Goal: Communication & Community: Participate in discussion

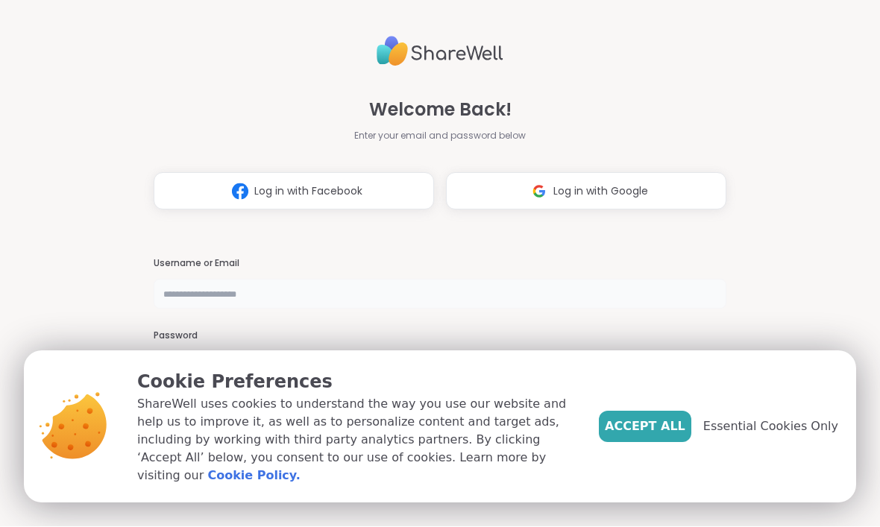
click at [244, 290] on input "text" at bounding box center [440, 295] width 572 height 30
click at [795, 231] on div "Welcome Back! Enter your email and password below Log in with Facebook Log in w…" at bounding box center [440, 263] width 880 height 527
click at [653, 436] on span "Accept All" at bounding box center [645, 427] width 81 height 18
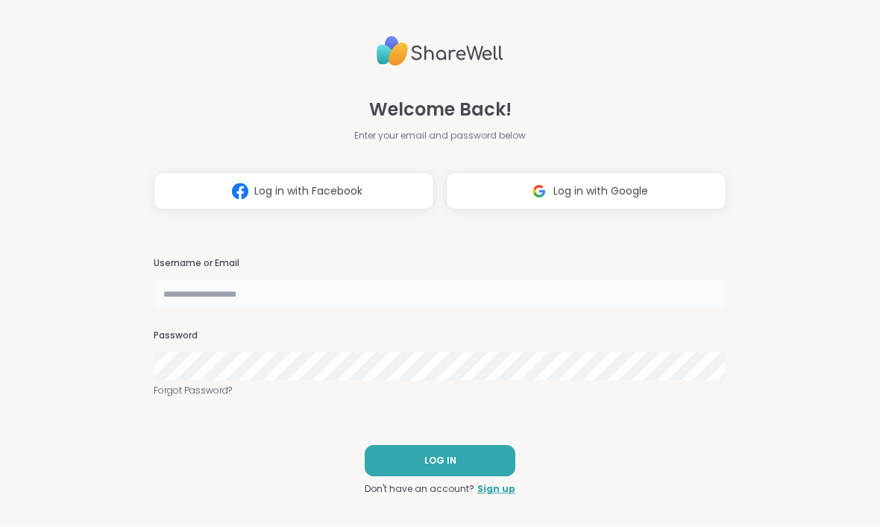
click at [388, 294] on input "text" at bounding box center [440, 295] width 572 height 30
type input "**********"
click at [470, 473] on button "LOG IN" at bounding box center [440, 461] width 151 height 31
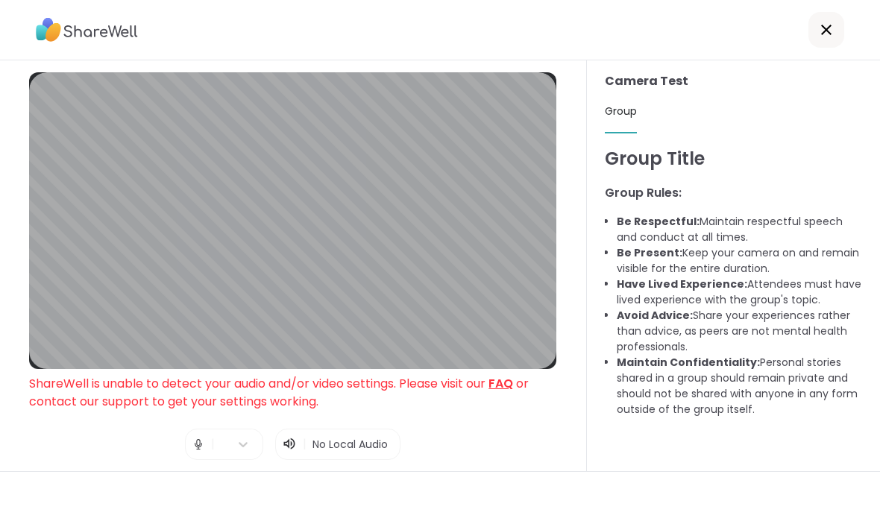
click at [284, 446] on icon at bounding box center [287, 443] width 6 height 10
click at [350, 452] on span "No Local Audio" at bounding box center [349, 444] width 75 height 15
click at [294, 442] on icon at bounding box center [289, 444] width 15 height 15
click at [203, 452] on img at bounding box center [198, 444] width 13 height 30
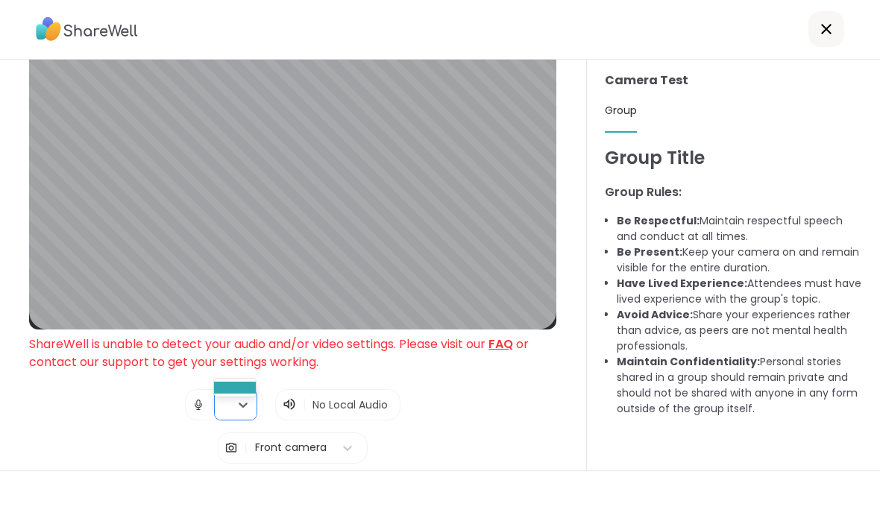
scroll to position [50, 0]
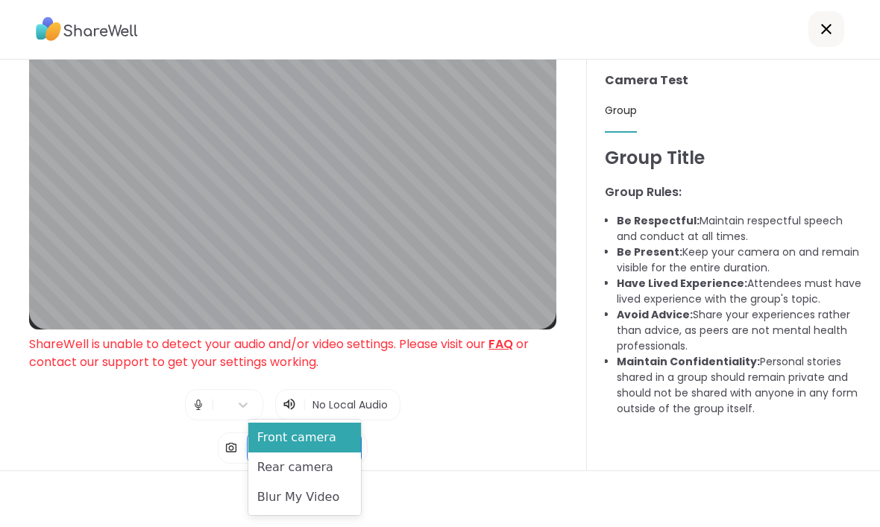
click at [325, 439] on div "Front camera" at bounding box center [304, 438] width 113 height 30
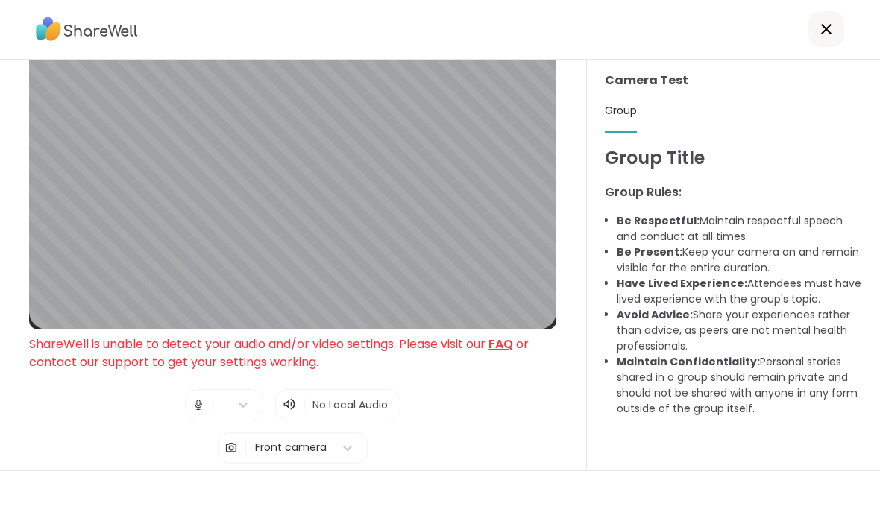
click at [344, 485] on span "Test speaker and microphone" at bounding box center [292, 491] width 155 height 13
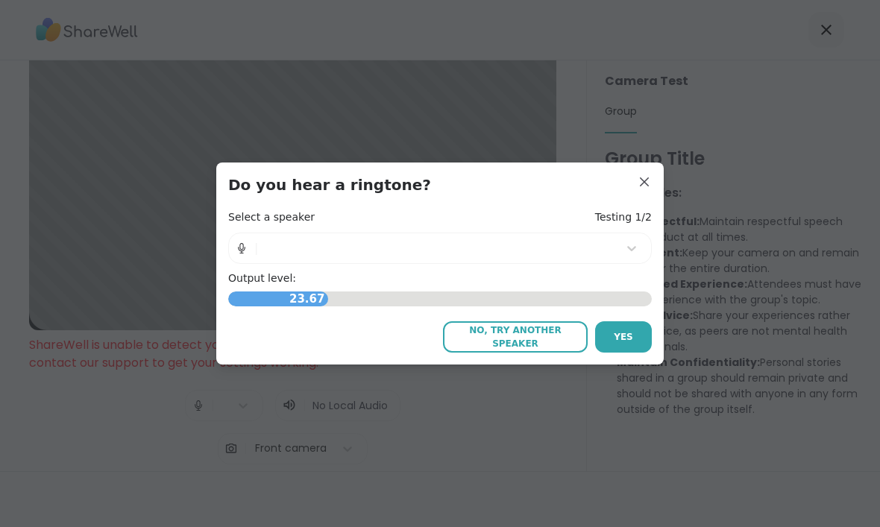
click at [626, 330] on span "Yes" at bounding box center [622, 336] width 19 height 13
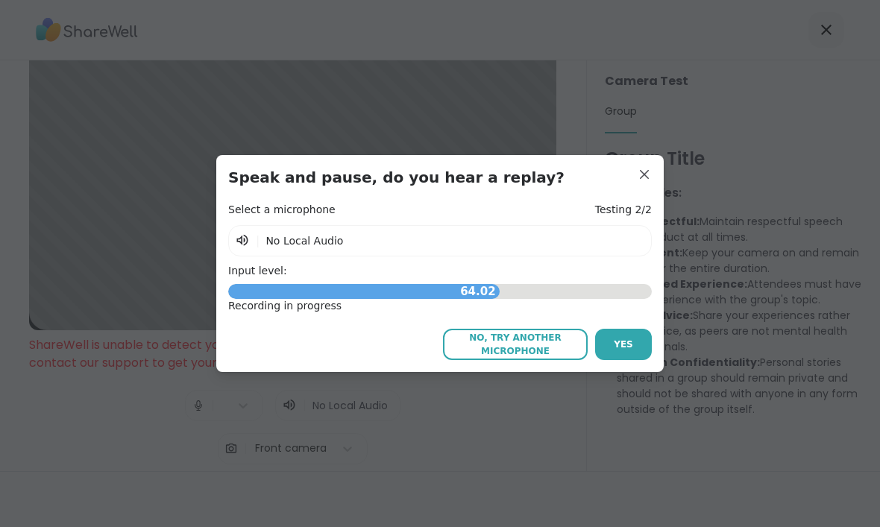
click at [346, 300] on div "Recording in progress" at bounding box center [439, 306] width 423 height 15
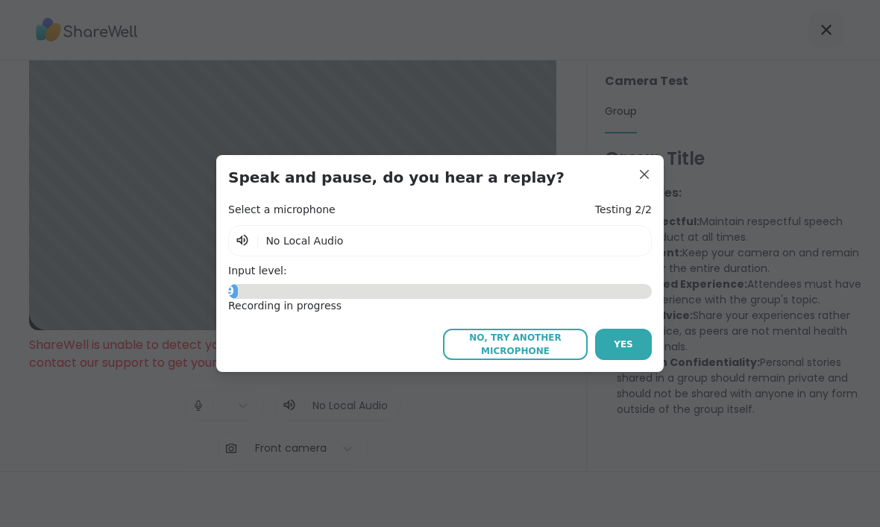
click at [318, 312] on div "Recording in progress" at bounding box center [439, 306] width 423 height 15
click at [377, 297] on div "4.28" at bounding box center [439, 291] width 423 height 15
click at [623, 344] on span "Yes" at bounding box center [622, 344] width 19 height 13
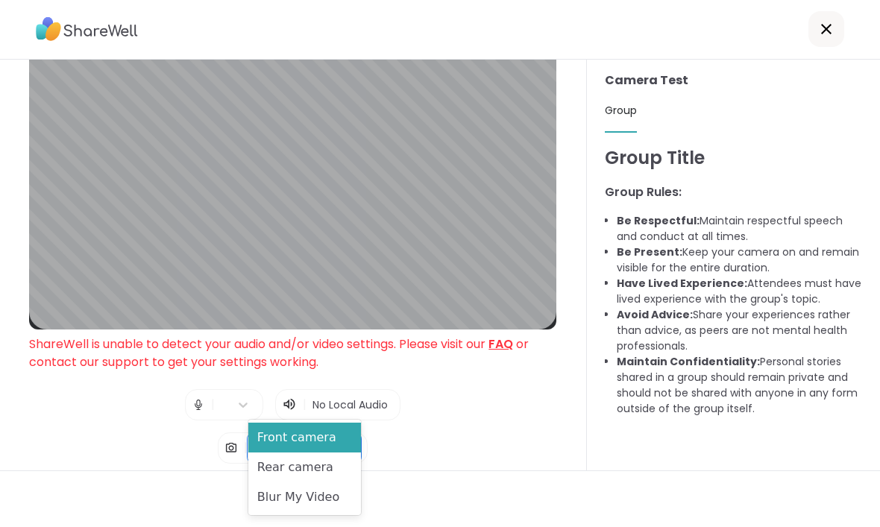
click at [316, 438] on div "Front camera" at bounding box center [304, 438] width 113 height 30
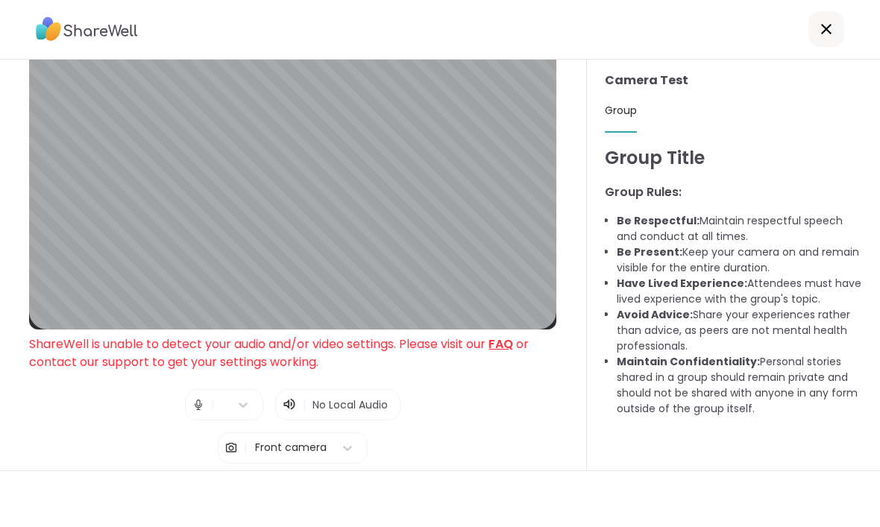
click at [238, 434] on img at bounding box center [230, 449] width 13 height 30
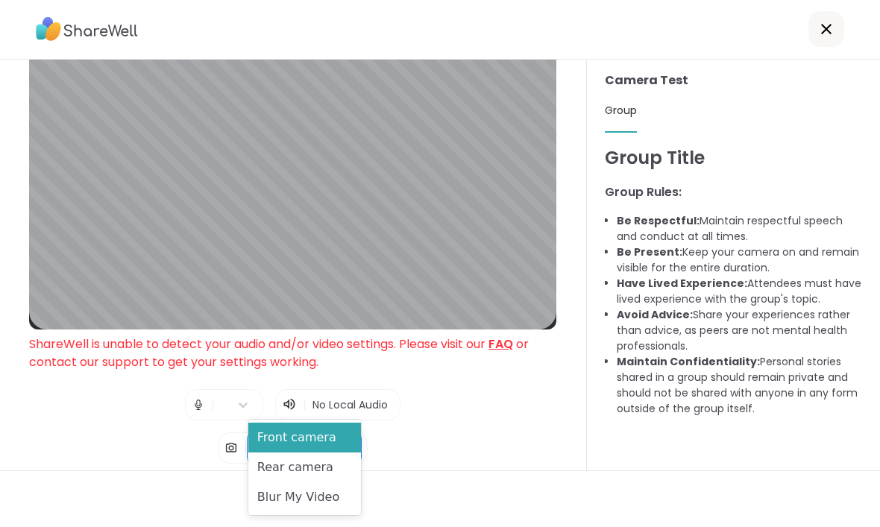
click at [274, 429] on div "Front camera" at bounding box center [304, 438] width 113 height 30
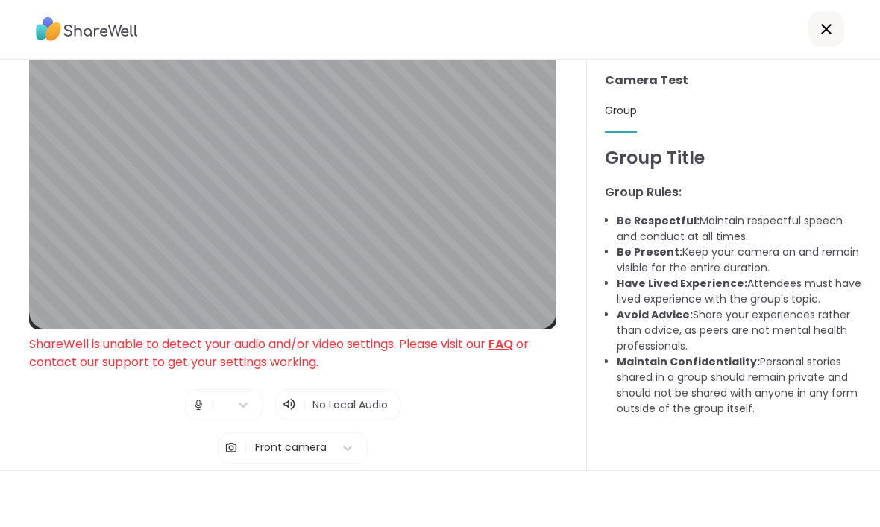
click at [233, 434] on img at bounding box center [230, 449] width 13 height 30
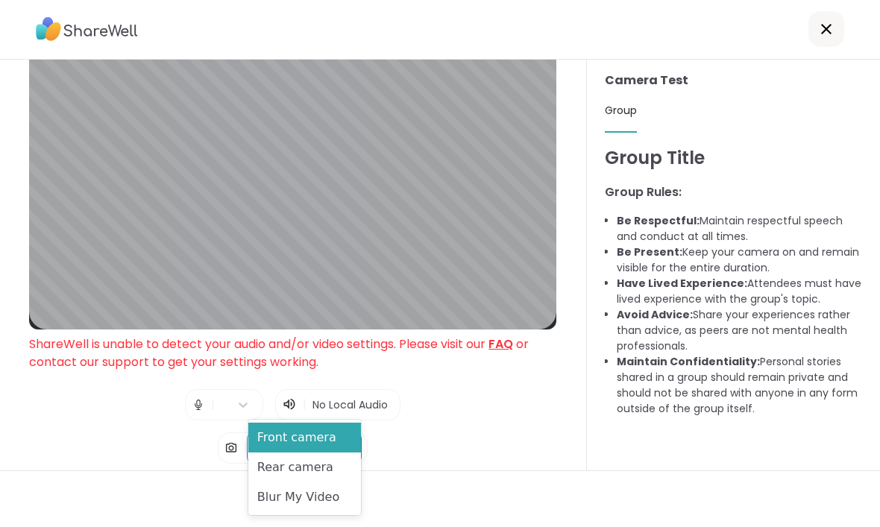
click at [268, 467] on div "Rear camera" at bounding box center [304, 468] width 113 height 30
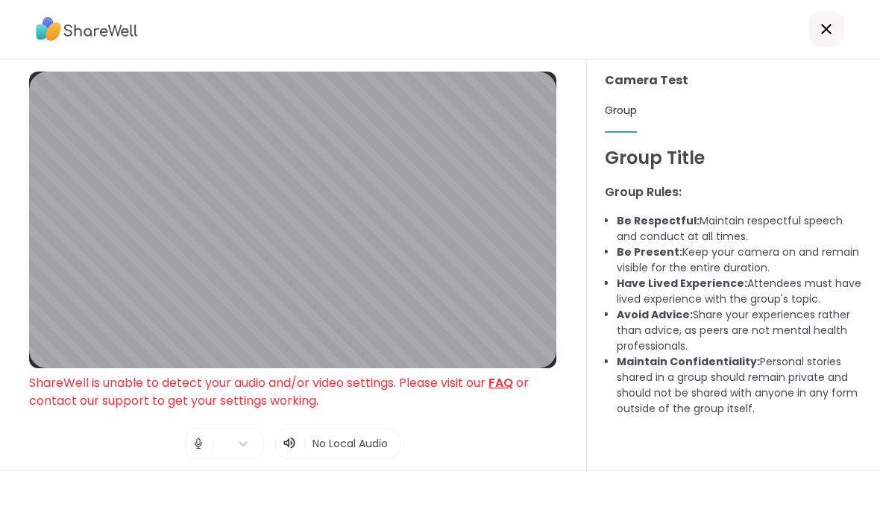
scroll to position [0, 0]
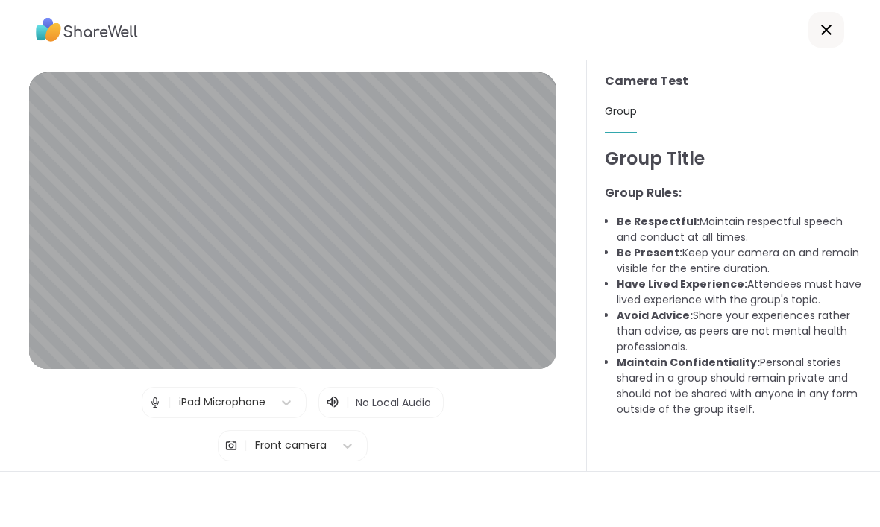
click at [631, 75] on h3 "Camera Test" at bounding box center [733, 81] width 257 height 18
click at [624, 111] on span "Group" at bounding box center [621, 111] width 32 height 15
click at [631, 159] on h1 "Group Title" at bounding box center [733, 158] width 257 height 27
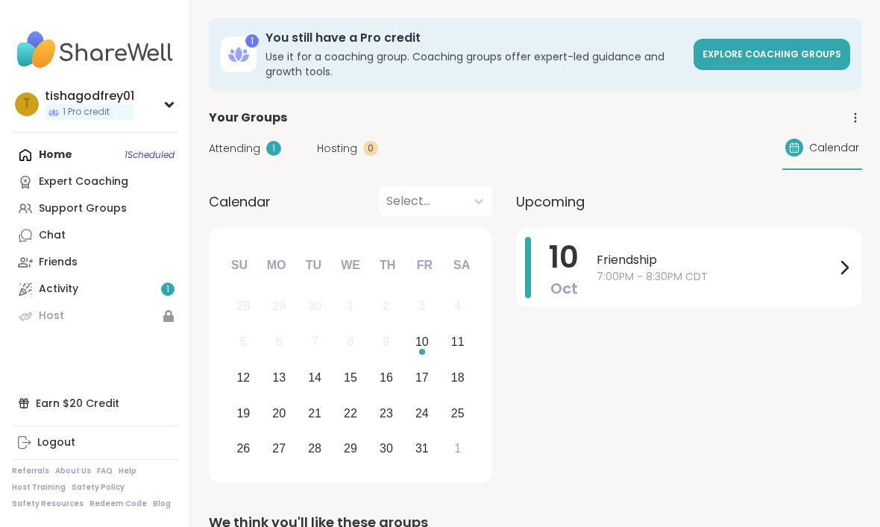
click at [51, 278] on link "Activity 1" at bounding box center [95, 289] width 166 height 27
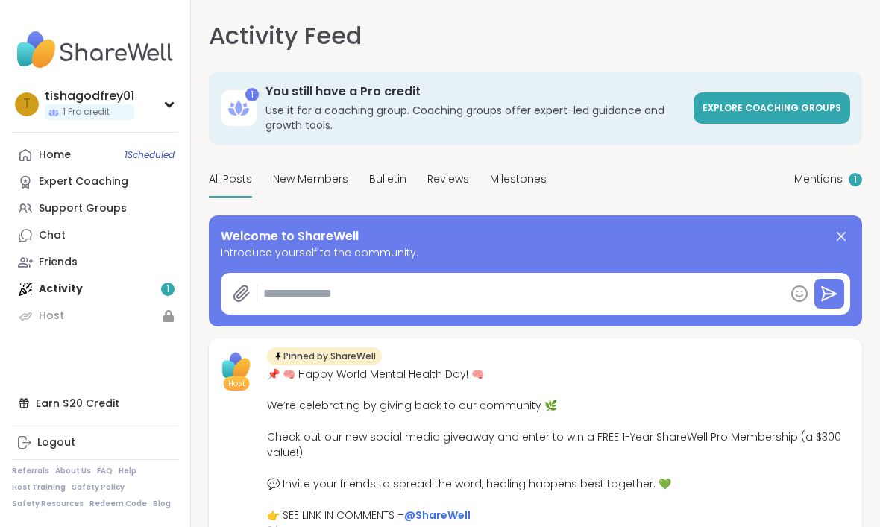
click at [46, 274] on link "Friends" at bounding box center [95, 262] width 166 height 27
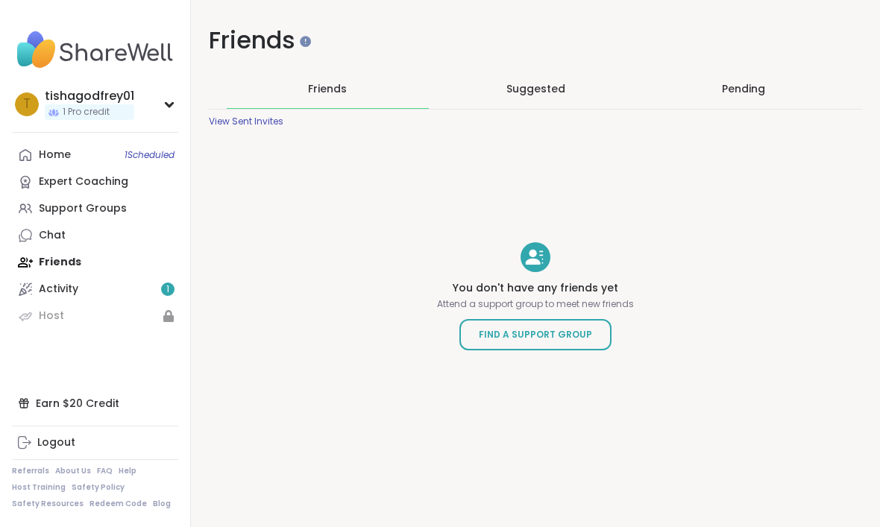
click at [46, 291] on div "Activity 1" at bounding box center [59, 289] width 40 height 15
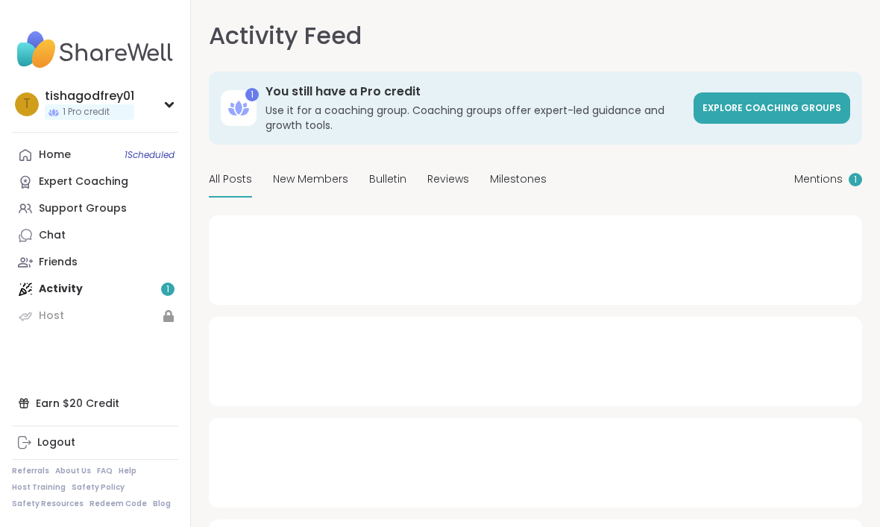
type textarea "*"
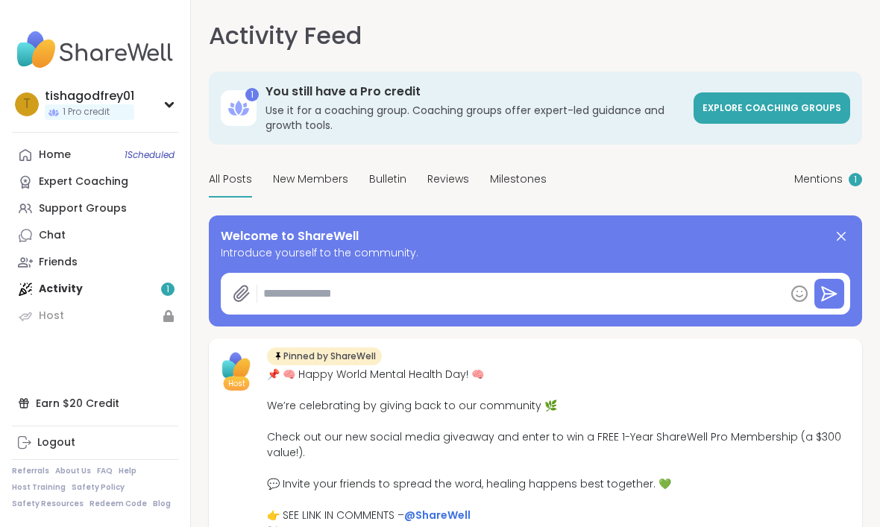
click at [48, 160] on div "Home 1 Scheduled" at bounding box center [55, 155] width 32 height 15
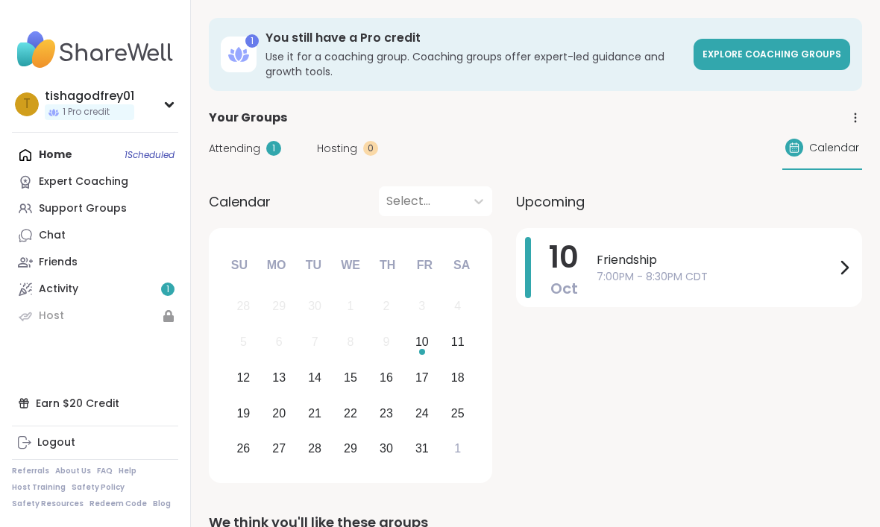
click at [571, 265] on span "10" at bounding box center [564, 257] width 30 height 42
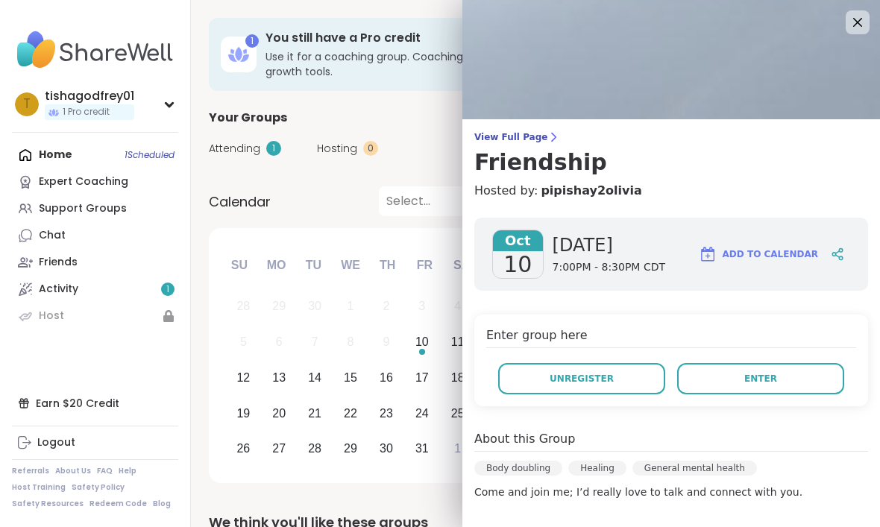
click at [772, 393] on button "Enter" at bounding box center [760, 378] width 167 height 31
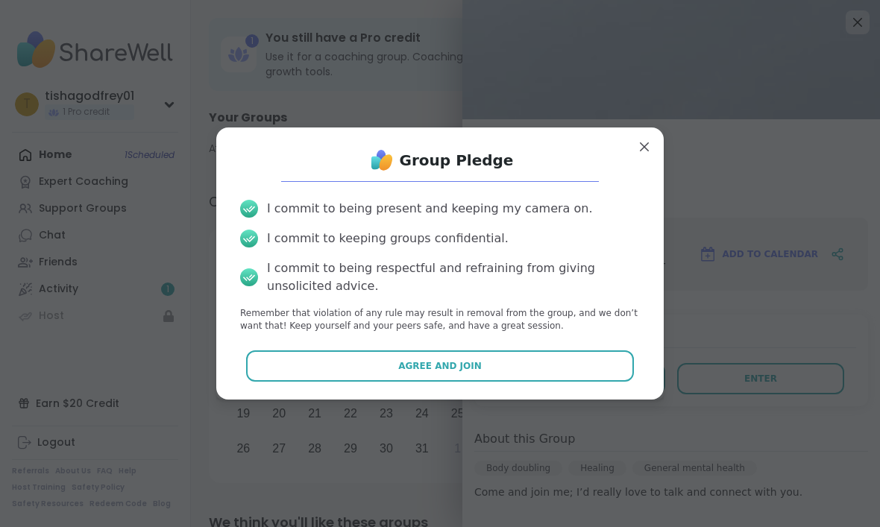
click at [424, 346] on div "Group Pledge I commit to being present and keeping my camera on. I commit to ke…" at bounding box center [439, 262] width 423 height 247
click at [452, 366] on span "Agree and Join" at bounding box center [439, 365] width 83 height 13
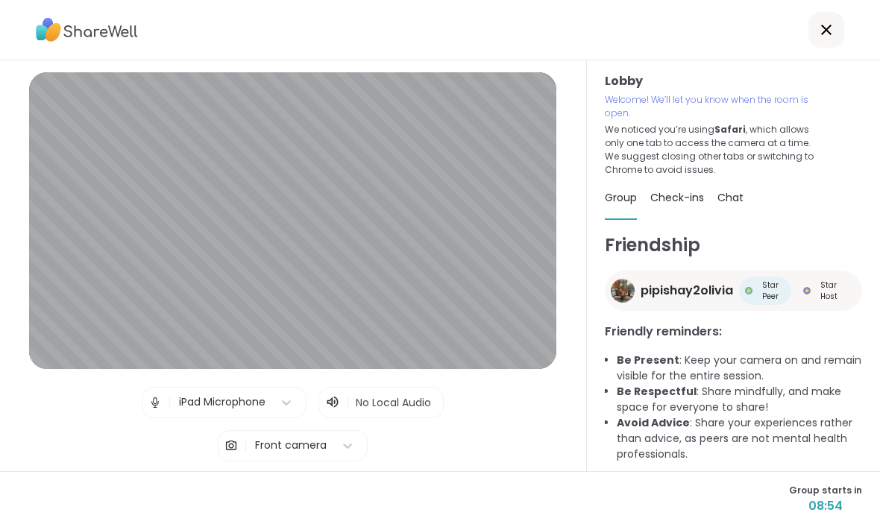
click at [808, 37] on div at bounding box center [826, 30] width 36 height 36
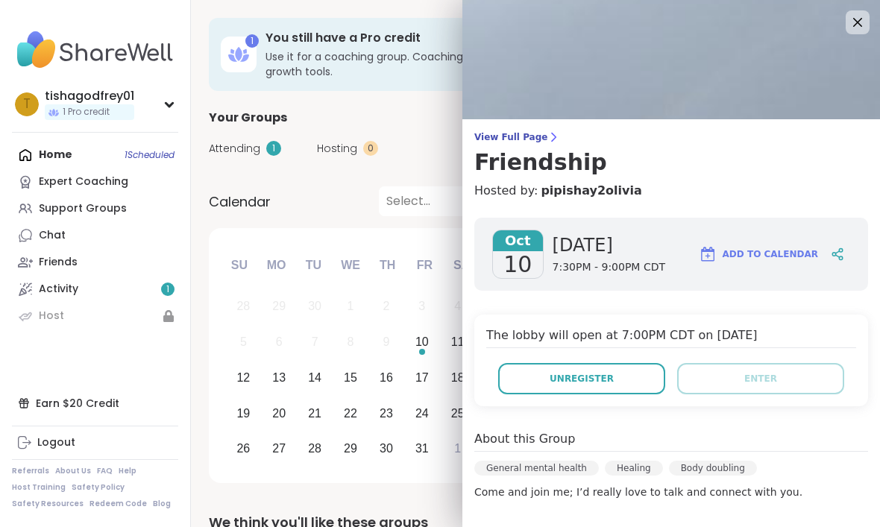
click at [525, 256] on span "10" at bounding box center [517, 264] width 28 height 27
click at [515, 168] on h3 "Friendship" at bounding box center [671, 162] width 394 height 27
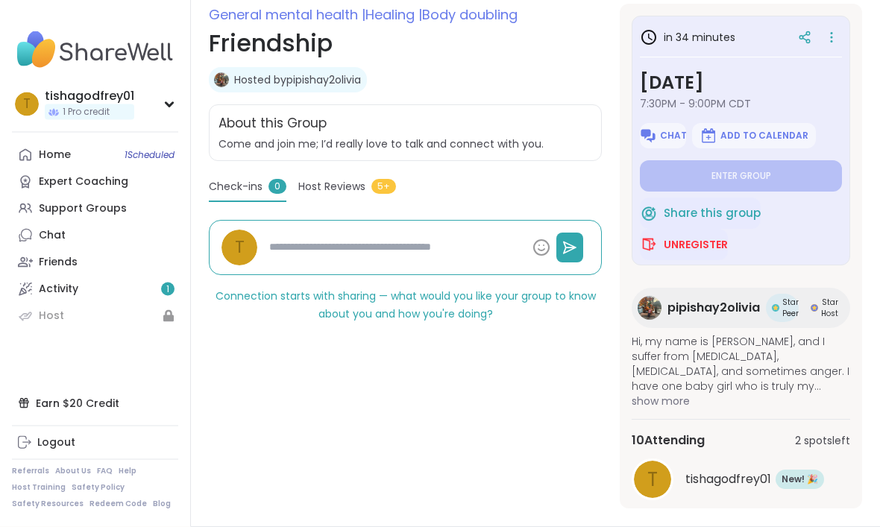
scroll to position [209, 0]
click at [716, 484] on span "tishagodfrey01" at bounding box center [728, 479] width 86 height 18
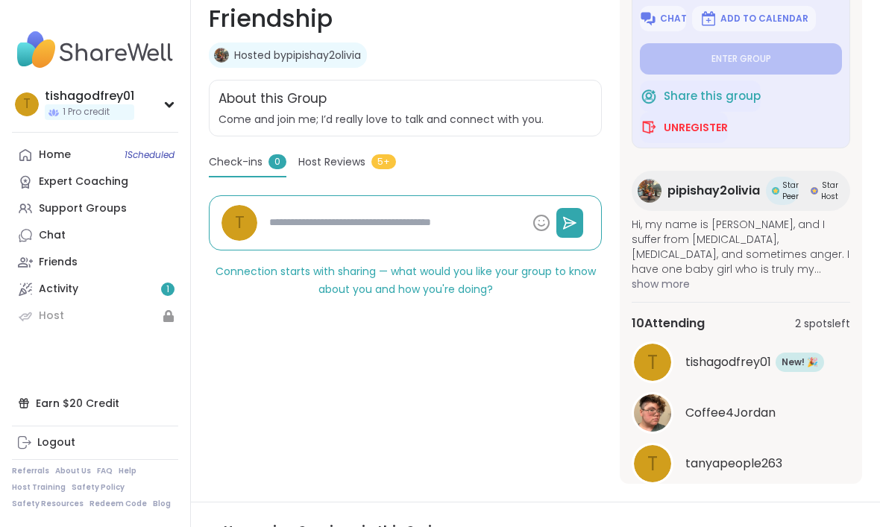
scroll to position [92, 0]
click at [739, 505] on button "See All" at bounding box center [741, 502] width 34 height 16
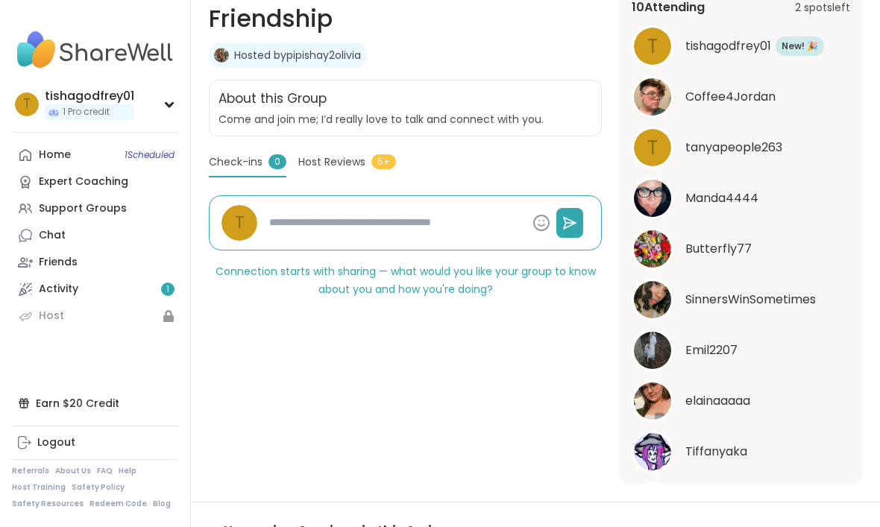
scroll to position [399, 0]
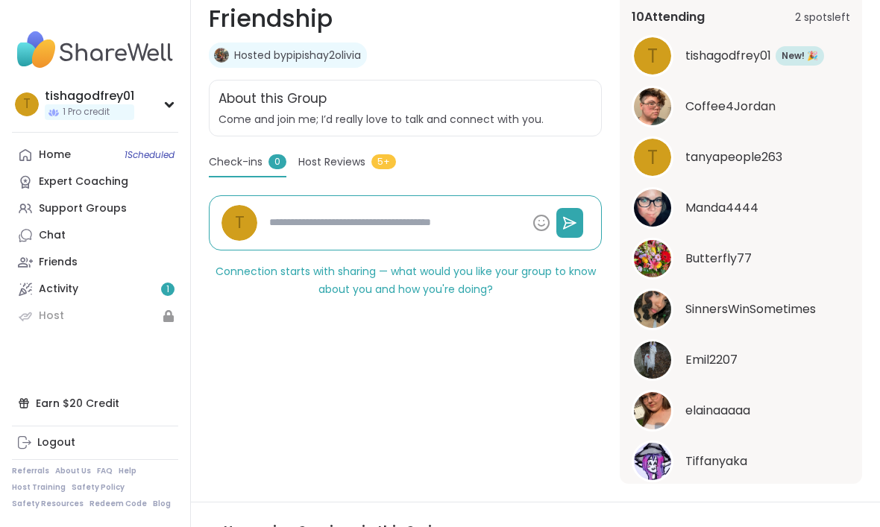
click at [650, 362] on img at bounding box center [652, 359] width 37 height 37
click at [649, 310] on img at bounding box center [652, 309] width 37 height 37
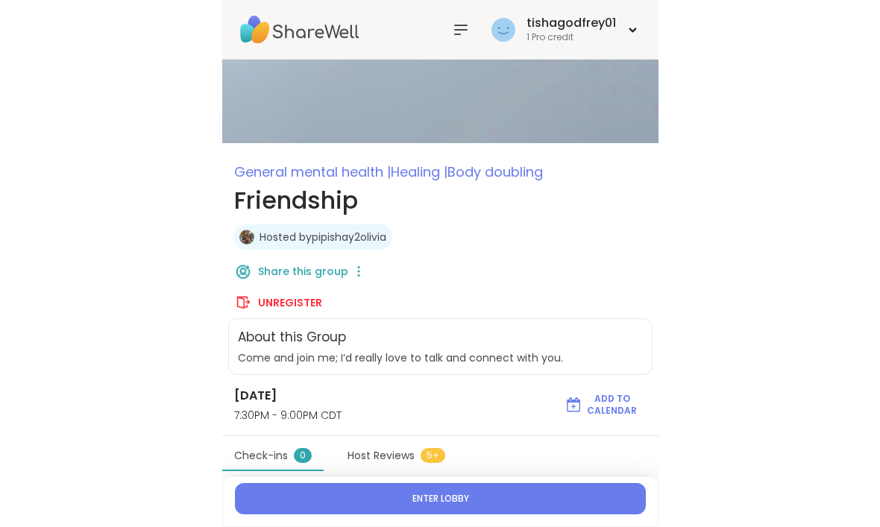
scroll to position [14, 0]
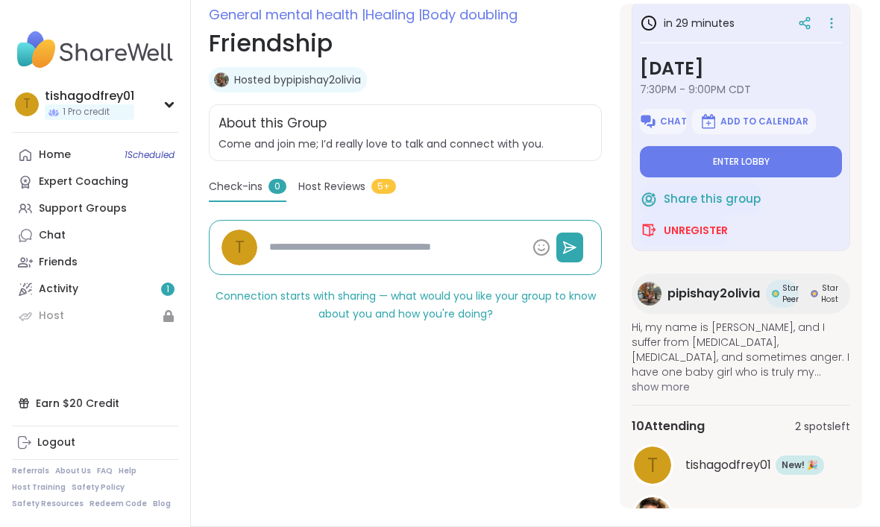
type textarea "*"
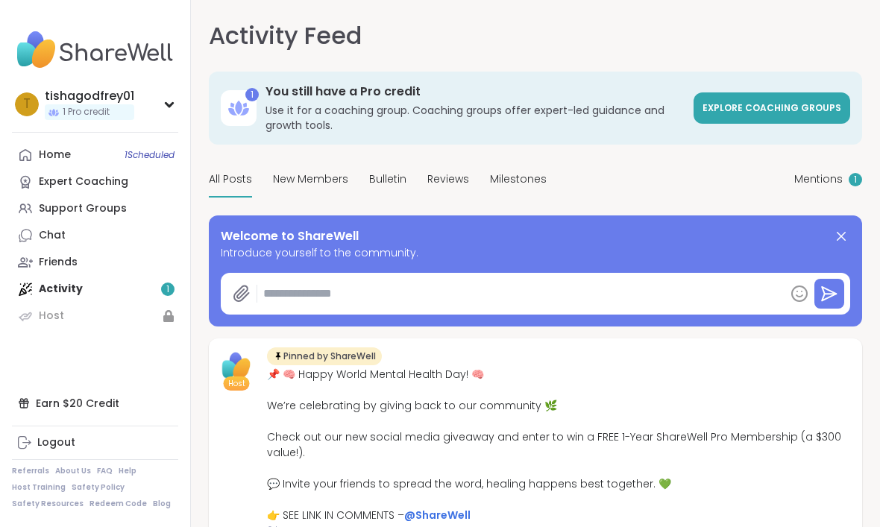
type textarea "*"
click at [64, 288] on div "Home 1 Scheduled Expert Coaching Support Groups Chat Friends Activity 1 Host" at bounding box center [95, 236] width 166 height 188
click at [51, 154] on div "Home 1 Scheduled" at bounding box center [55, 155] width 32 height 15
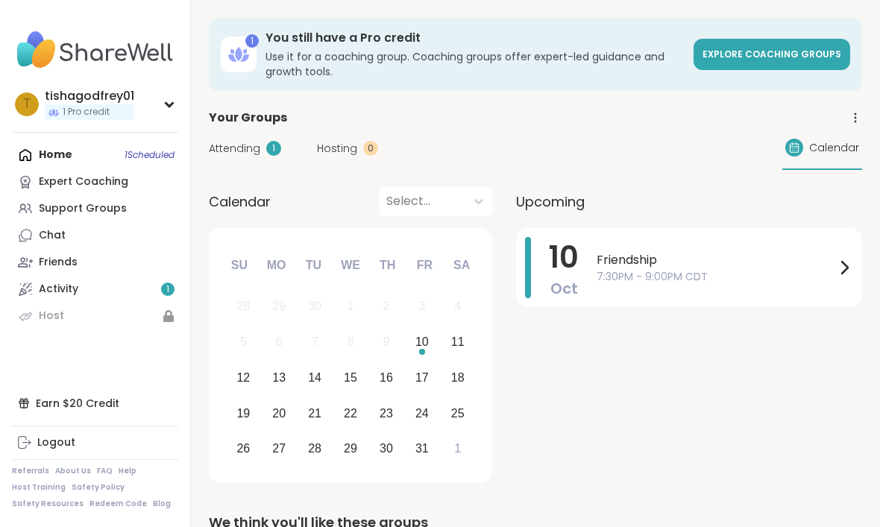
click at [613, 282] on span "7:30PM - 9:00PM CDT" at bounding box center [715, 277] width 239 height 16
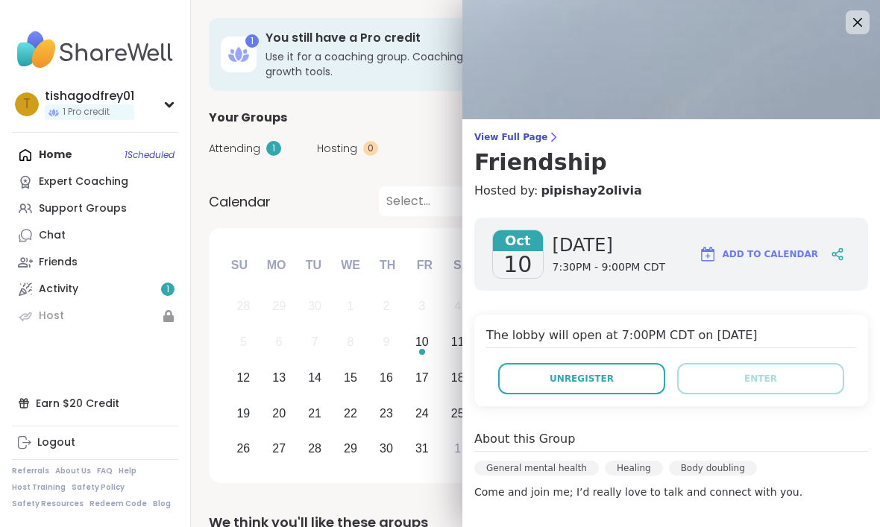
click at [561, 471] on div "General mental health" at bounding box center [536, 468] width 124 height 15
click at [540, 257] on div "Oct 10" at bounding box center [517, 254] width 51 height 49
click at [569, 250] on span "Friday" at bounding box center [608, 245] width 113 height 24
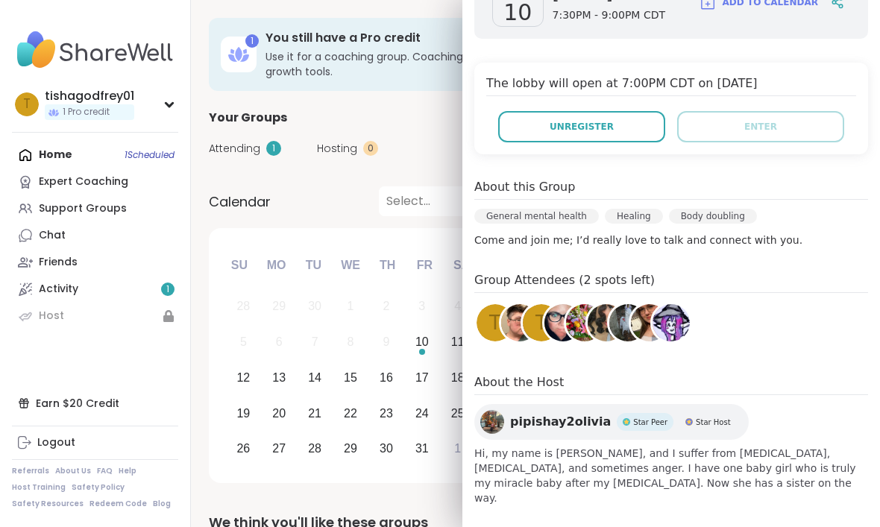
scroll to position [251, 0]
click at [490, 326] on span "t" at bounding box center [495, 323] width 12 height 29
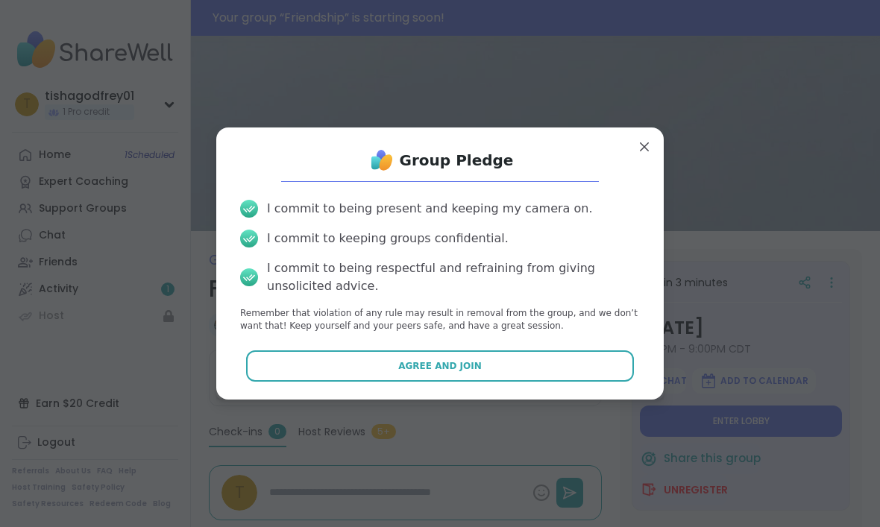
click at [356, 356] on button "Agree and Join" at bounding box center [440, 365] width 388 height 31
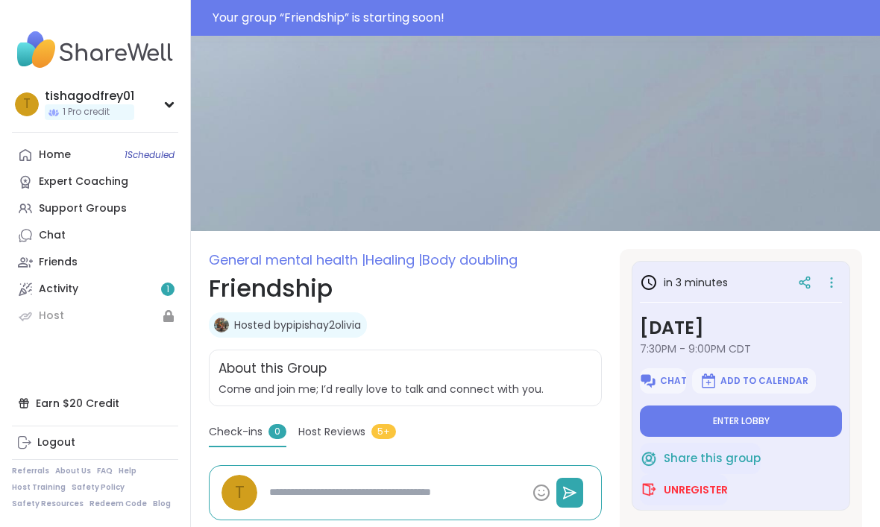
type textarea "*"
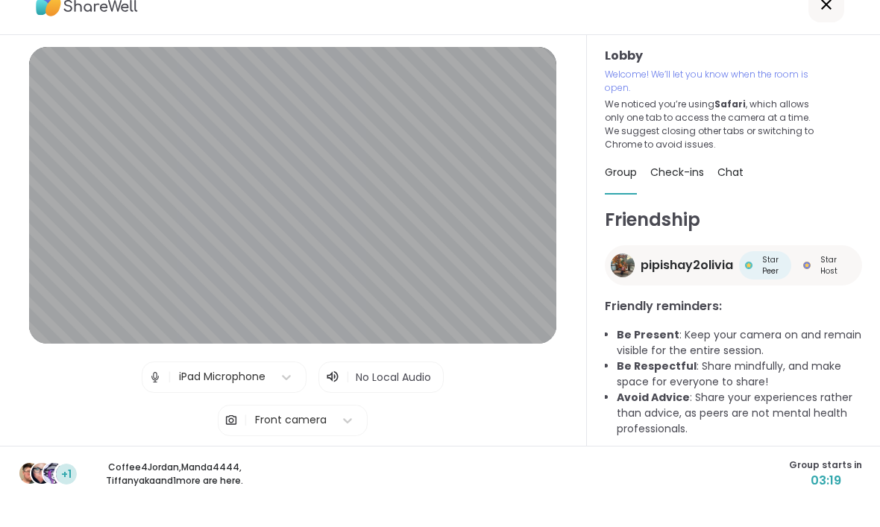
scroll to position [50, 0]
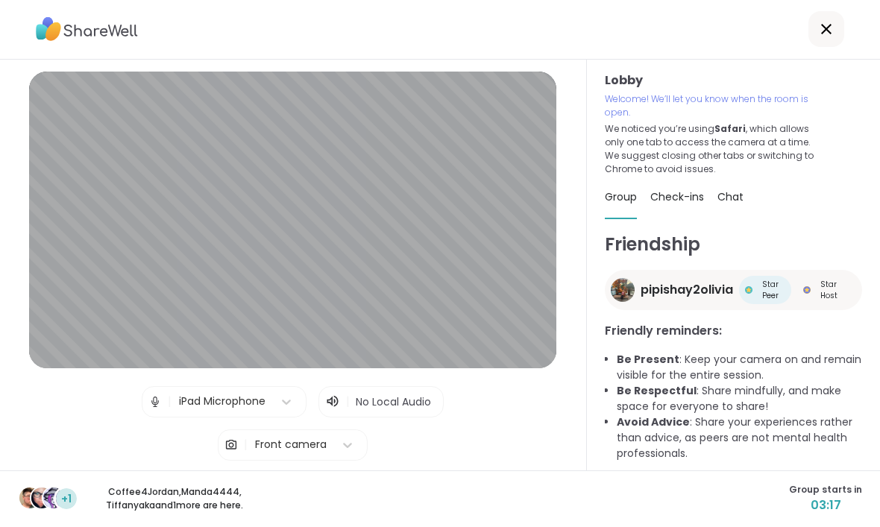
click at [113, 503] on p "Coffee4Jordan , Manda4444 , Tiffanyaka and 1 more are here." at bounding box center [174, 499] width 167 height 27
click at [51, 497] on img at bounding box center [53, 498] width 21 height 21
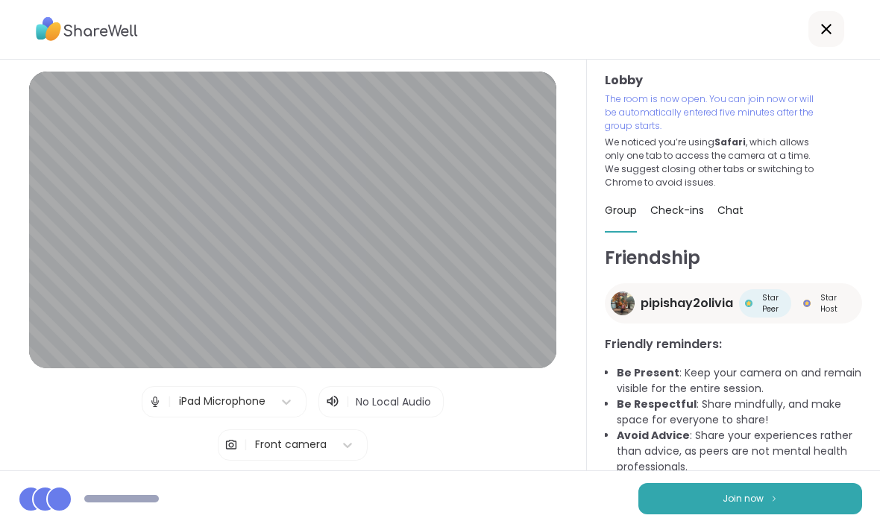
click at [728, 496] on span "Join now" at bounding box center [742, 499] width 41 height 13
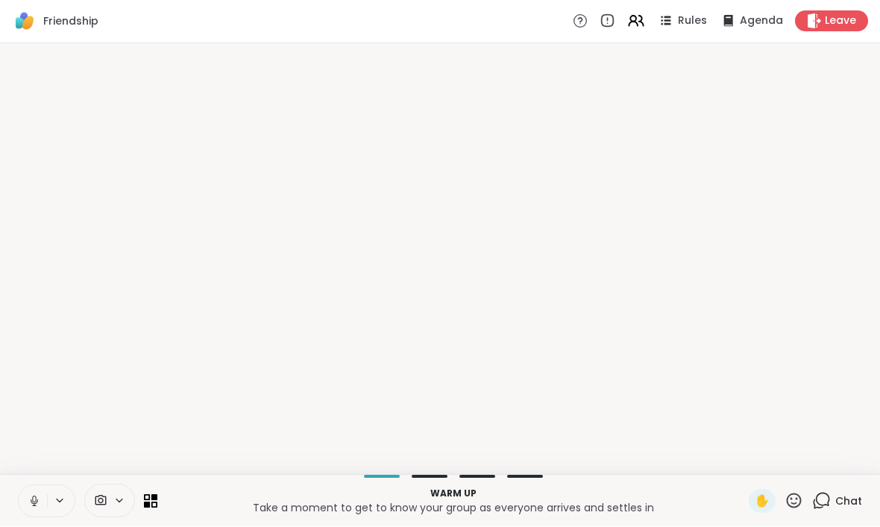
scroll to position [0, 0]
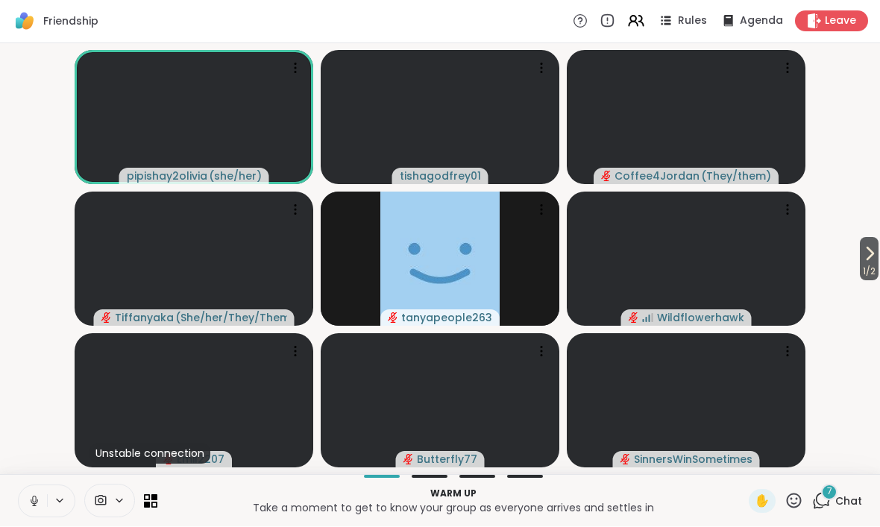
click at [831, 499] on div "7" at bounding box center [829, 493] width 16 height 16
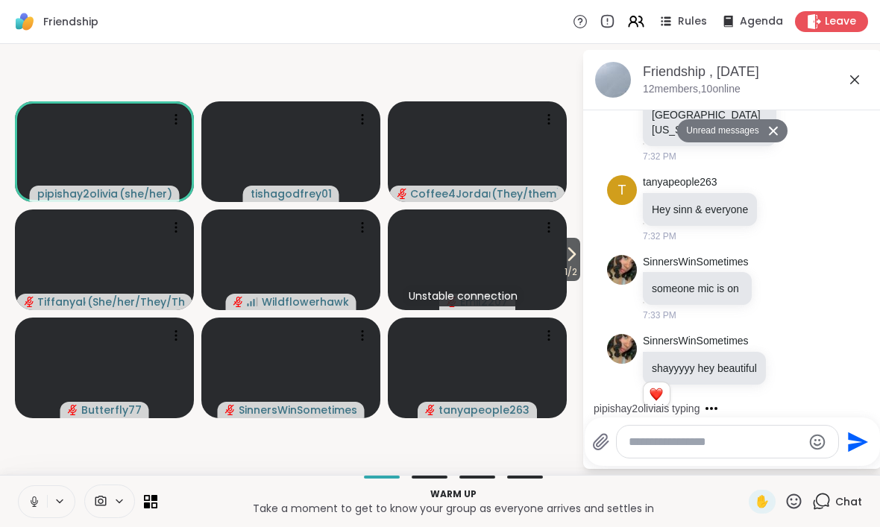
scroll to position [1202, 0]
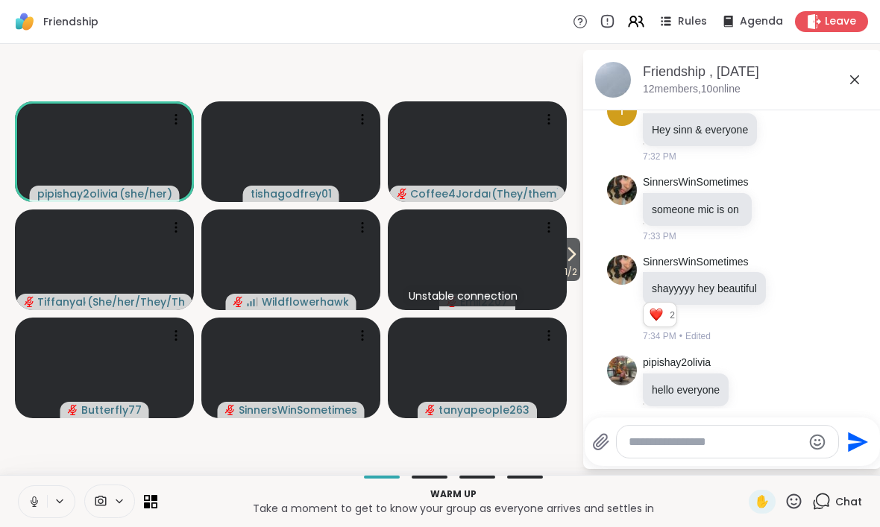
click at [59, 503] on icon at bounding box center [60, 501] width 12 height 13
click at [38, 496] on icon at bounding box center [34, 501] width 13 height 13
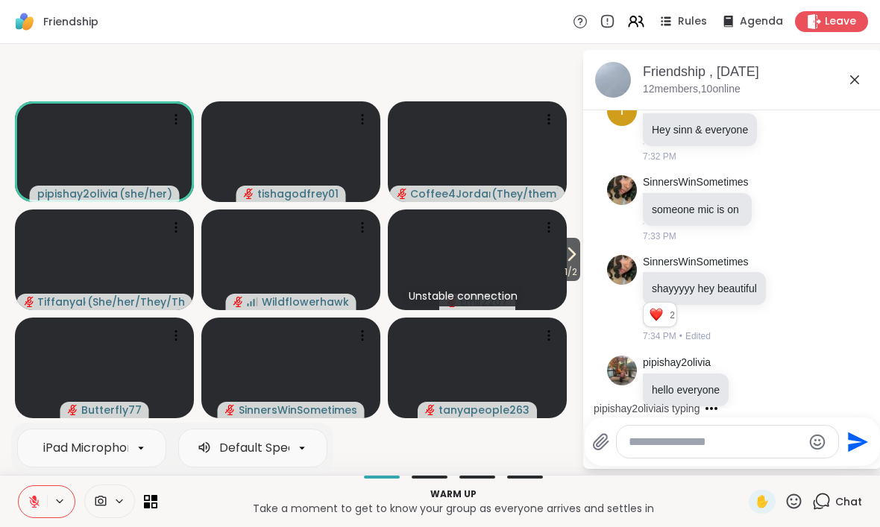
click at [695, 447] on textarea "Type your message" at bounding box center [715, 442] width 174 height 15
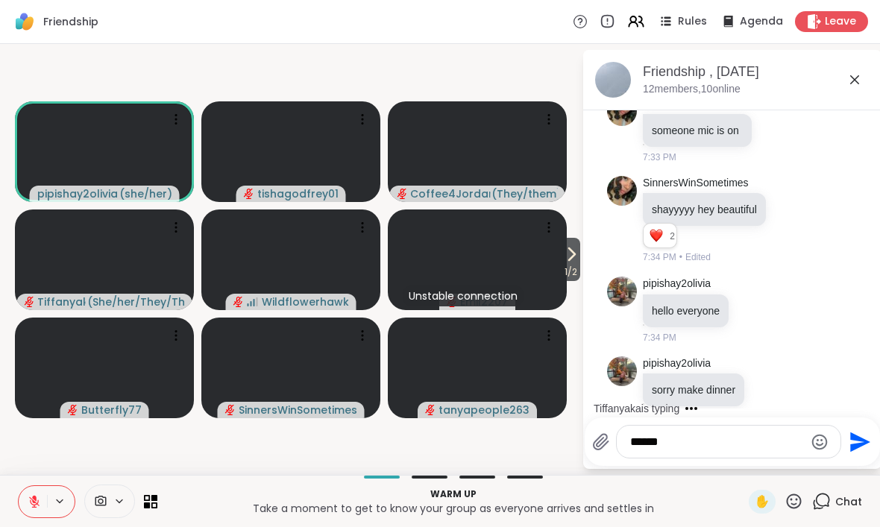
type textarea "*****"
click at [857, 441] on icon "Send" at bounding box center [860, 442] width 20 height 20
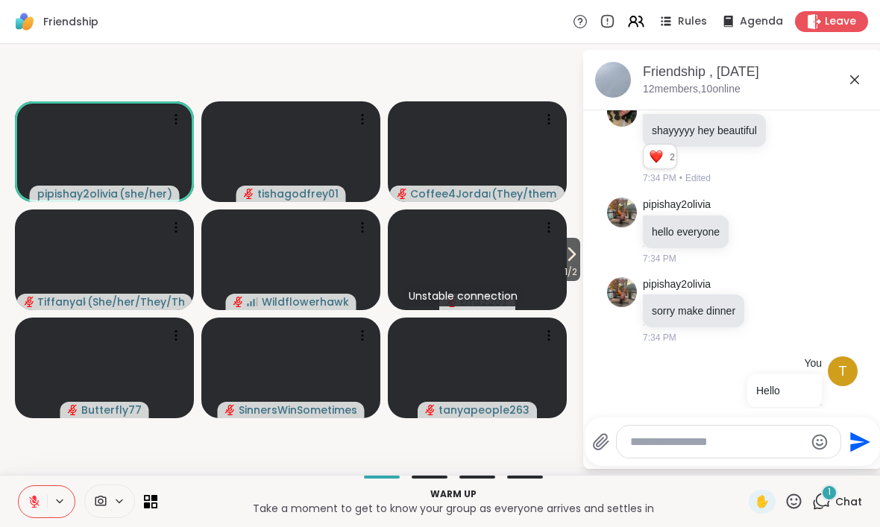
scroll to position [1454, 0]
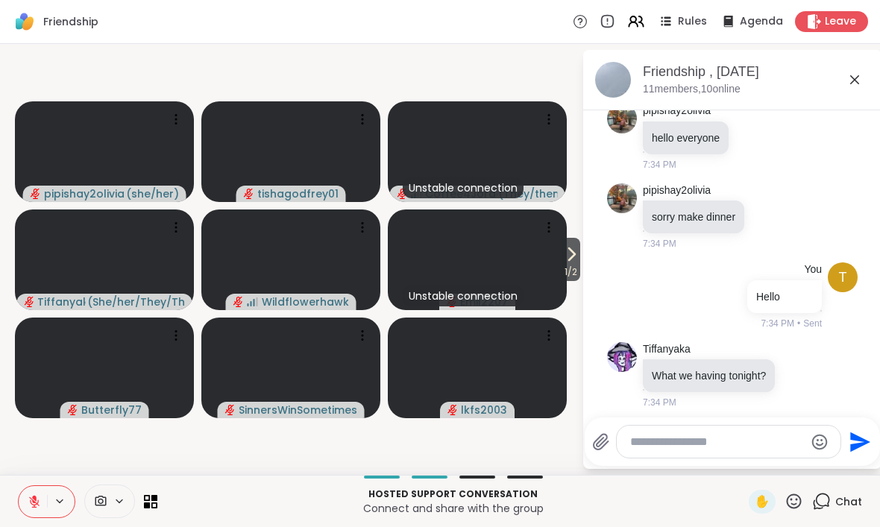
click at [577, 253] on icon at bounding box center [571, 254] width 18 height 18
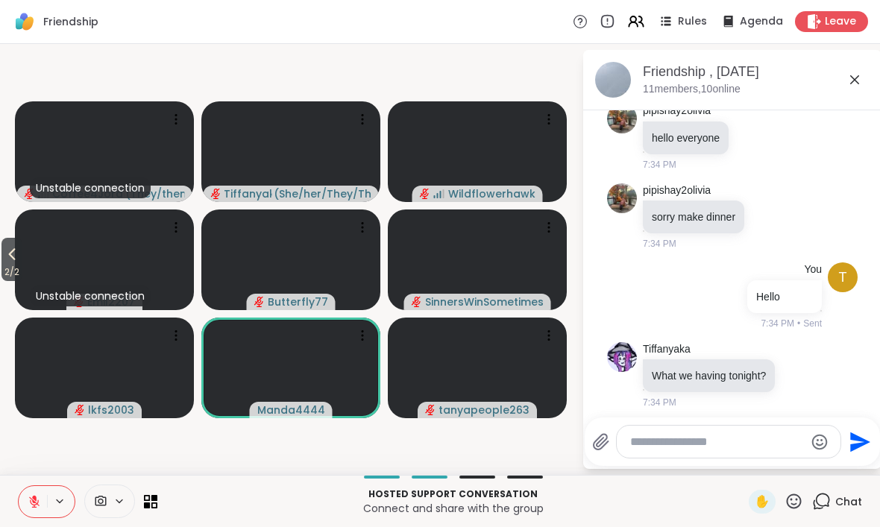
click at [10, 255] on icon at bounding box center [12, 254] width 18 height 18
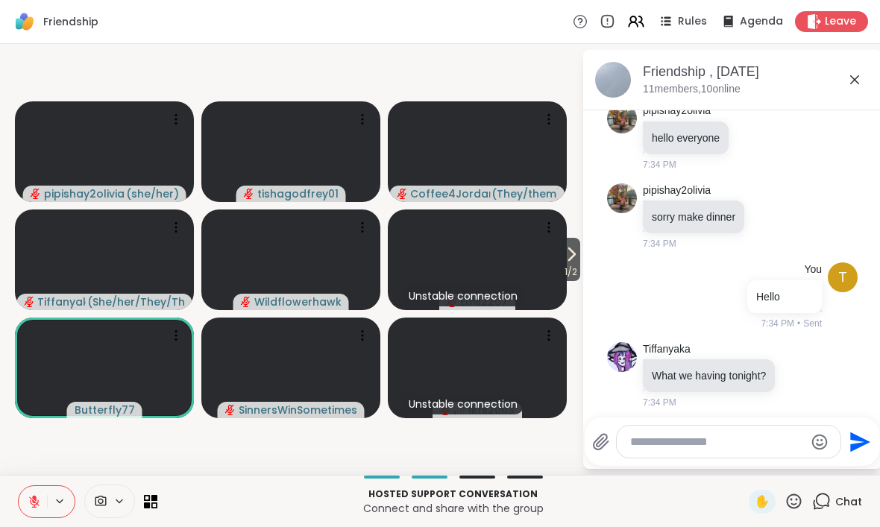
click at [37, 496] on icon at bounding box center [34, 501] width 13 height 13
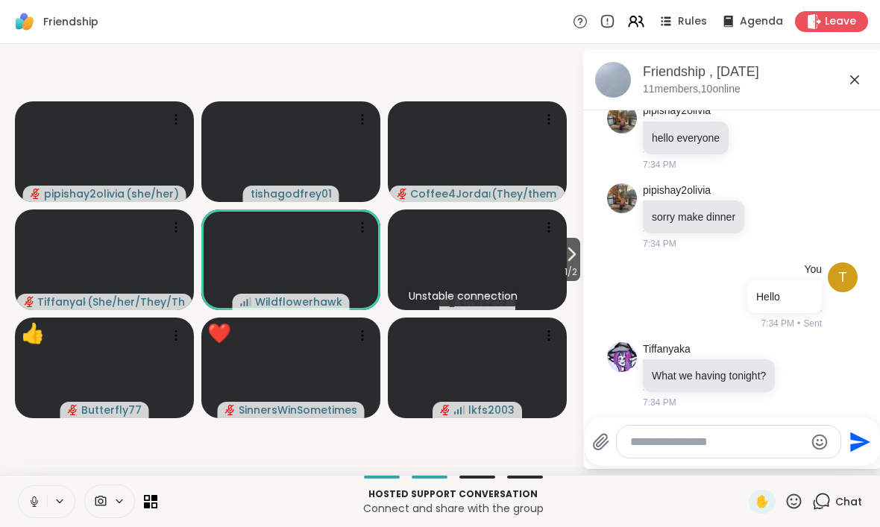
click at [28, 502] on icon at bounding box center [34, 501] width 13 height 13
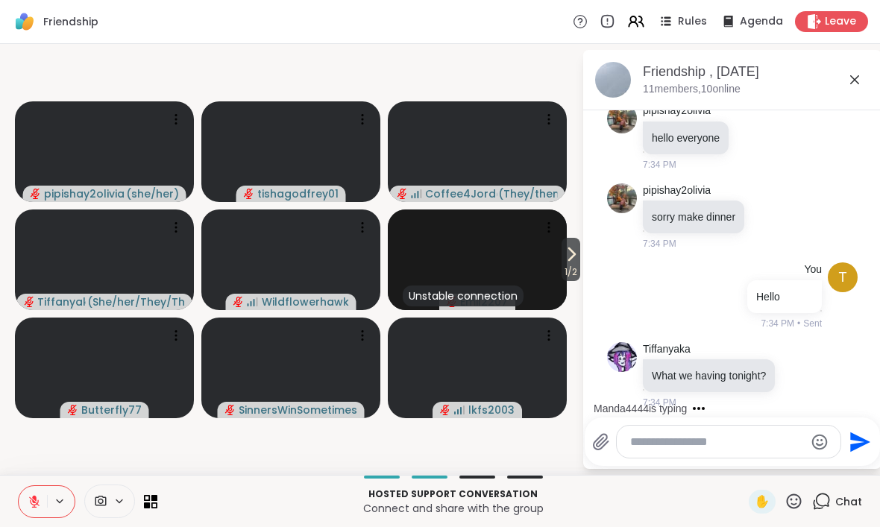
scroll to position [1563, 0]
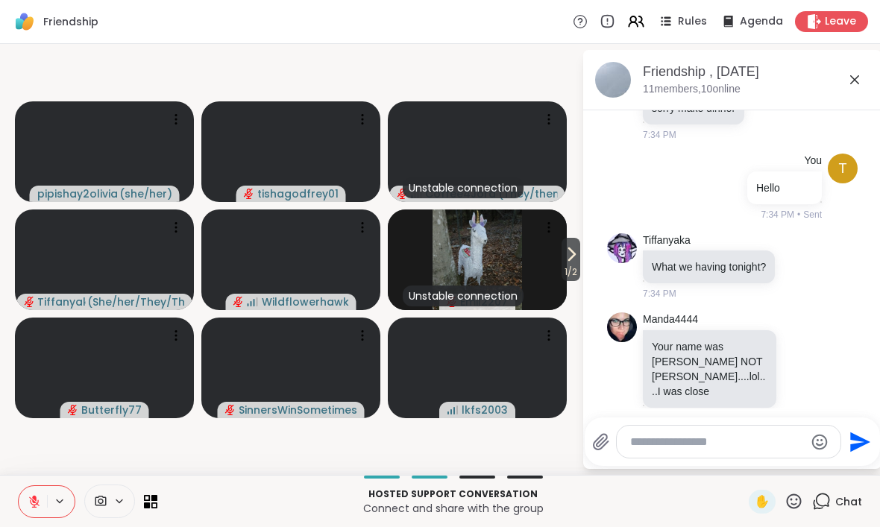
click at [573, 258] on icon at bounding box center [571, 254] width 18 height 18
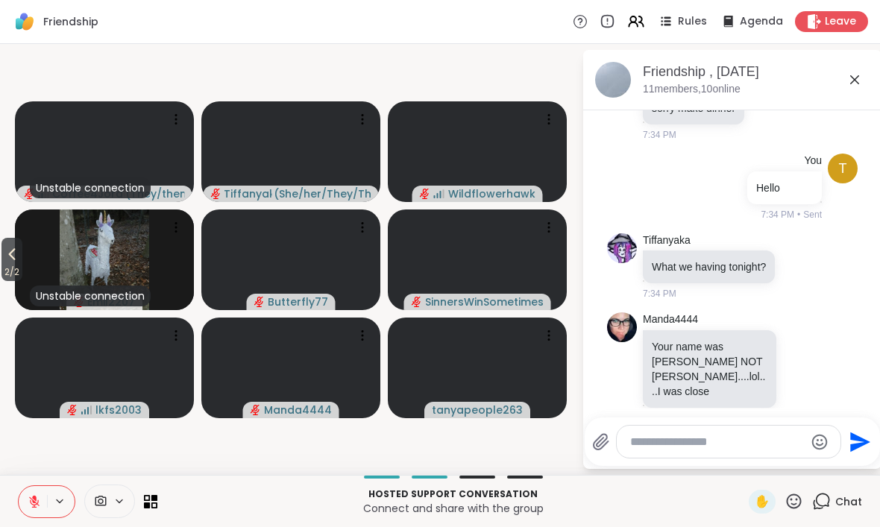
click at [859, 86] on icon at bounding box center [854, 80] width 18 height 18
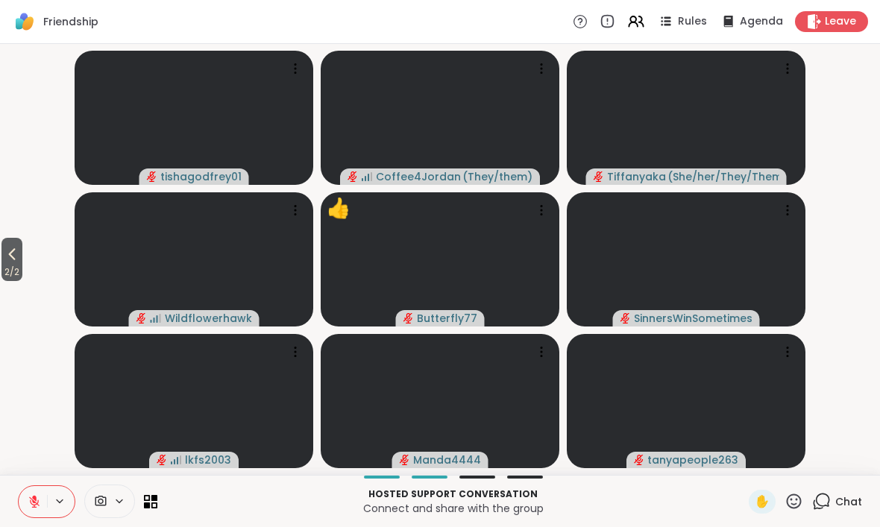
click at [16, 257] on icon at bounding box center [12, 254] width 18 height 18
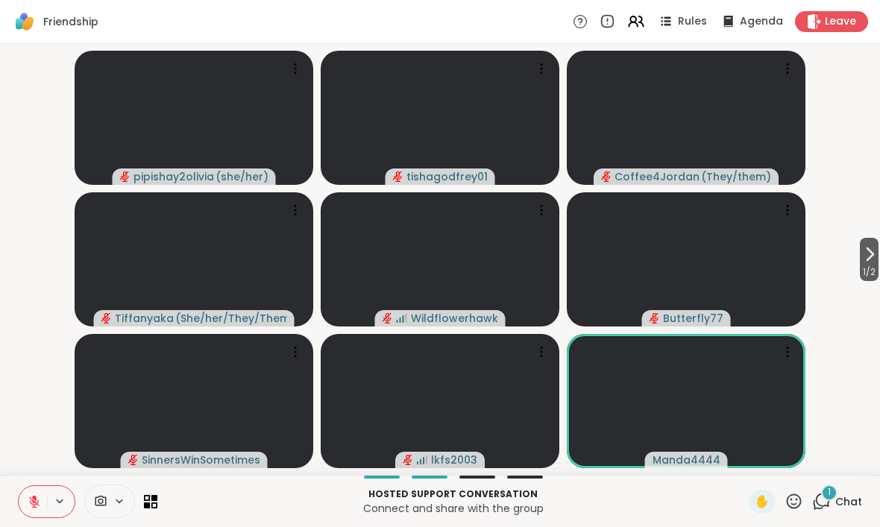
click at [27, 501] on button at bounding box center [33, 501] width 28 height 31
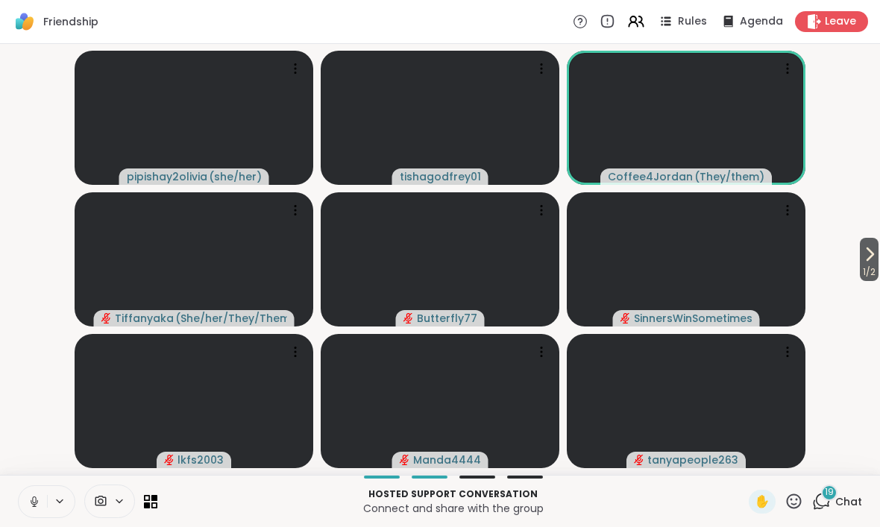
click at [30, 504] on icon at bounding box center [34, 501] width 13 height 13
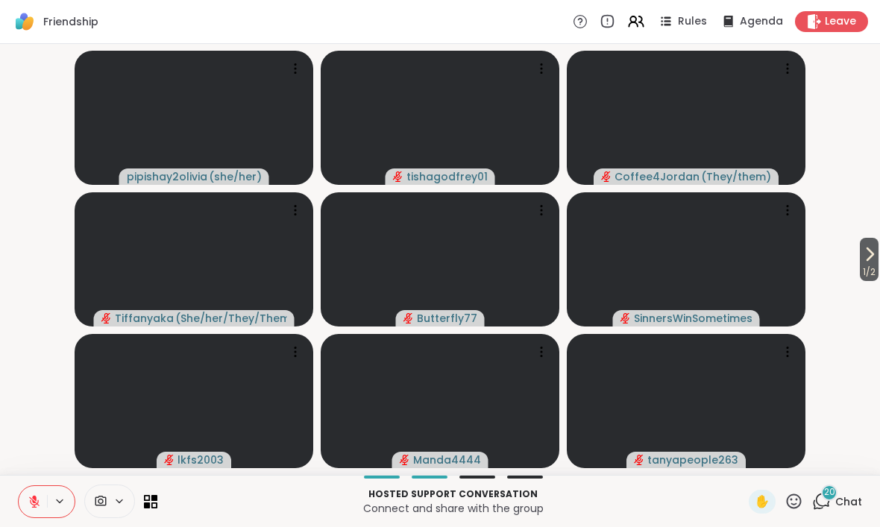
click at [856, 499] on span "Chat" at bounding box center [848, 501] width 27 height 15
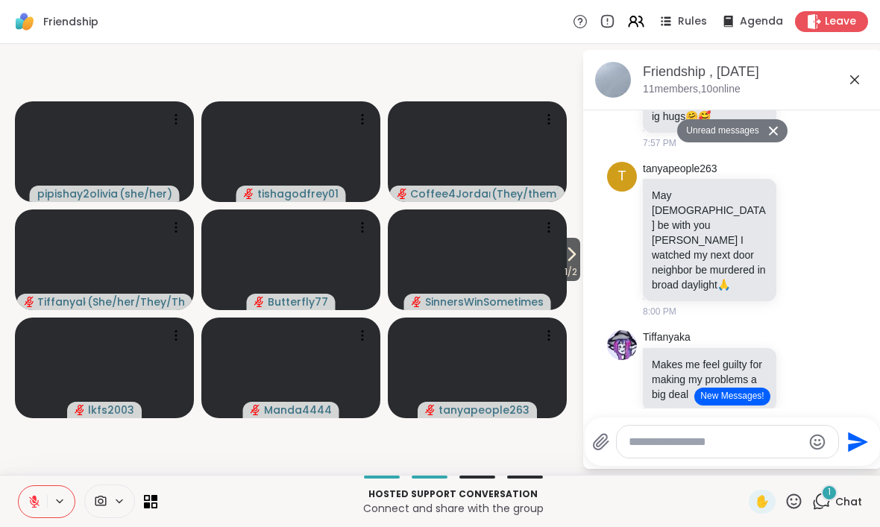
scroll to position [3047, 0]
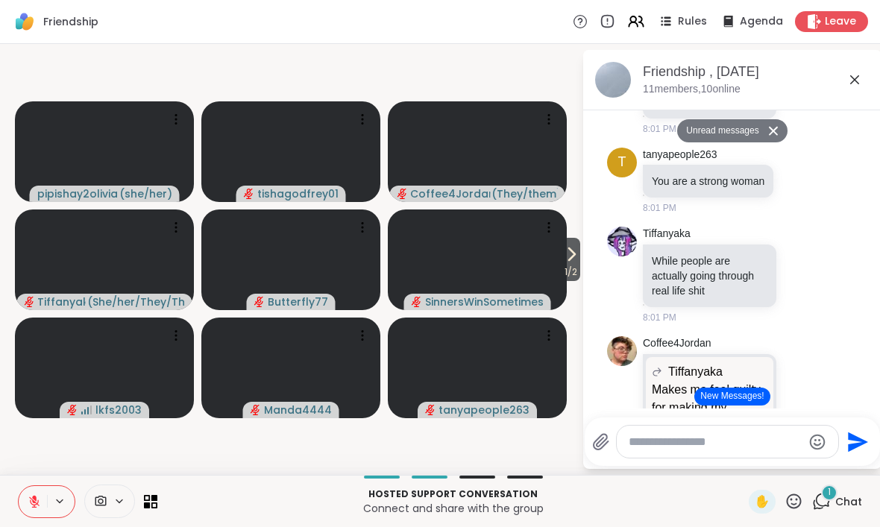
click at [684, 438] on textarea "Type your message" at bounding box center [715, 442] width 174 height 15
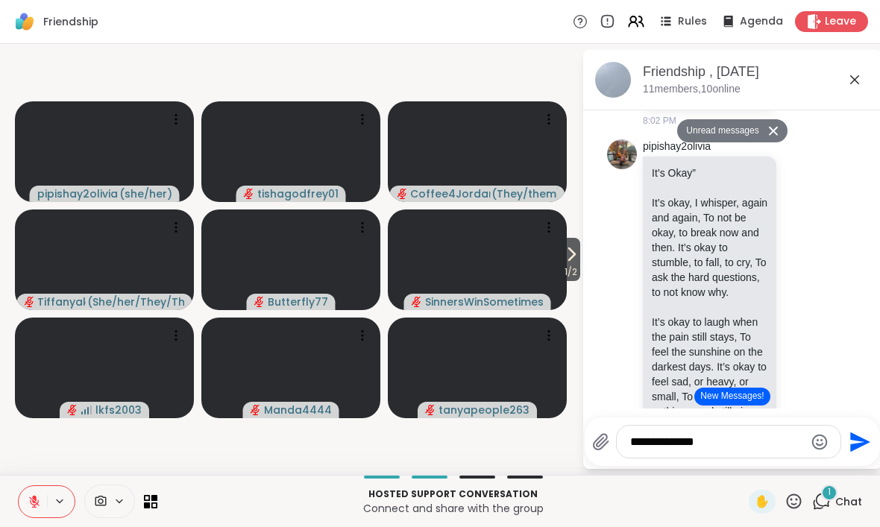
scroll to position [3865, 0]
click at [739, 441] on textarea "**********" at bounding box center [717, 442] width 174 height 15
click at [736, 435] on textarea "**********" at bounding box center [717, 442] width 174 height 15
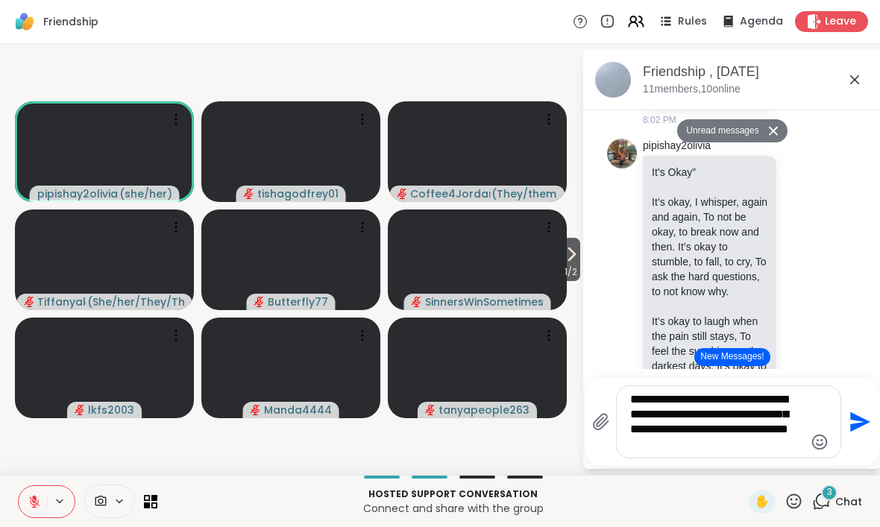
type textarea "**********"
click at [859, 429] on icon "Send" at bounding box center [858, 422] width 24 height 24
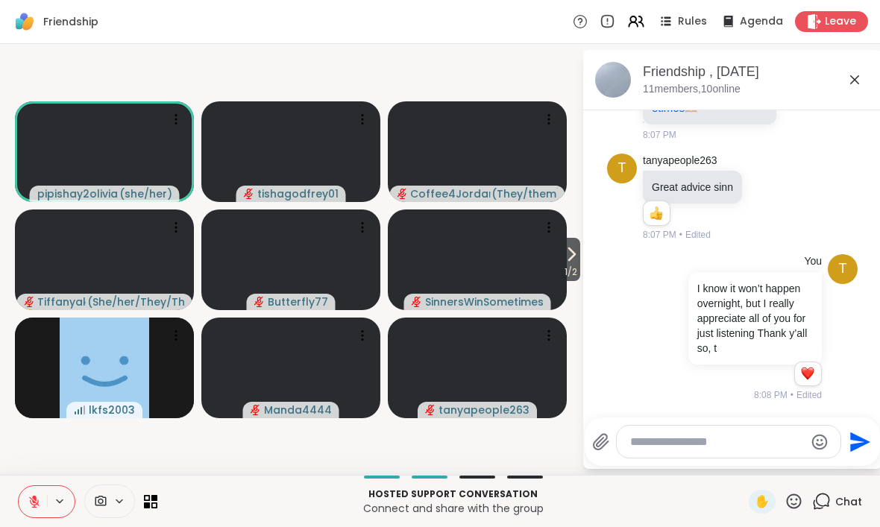
scroll to position [5251, 0]
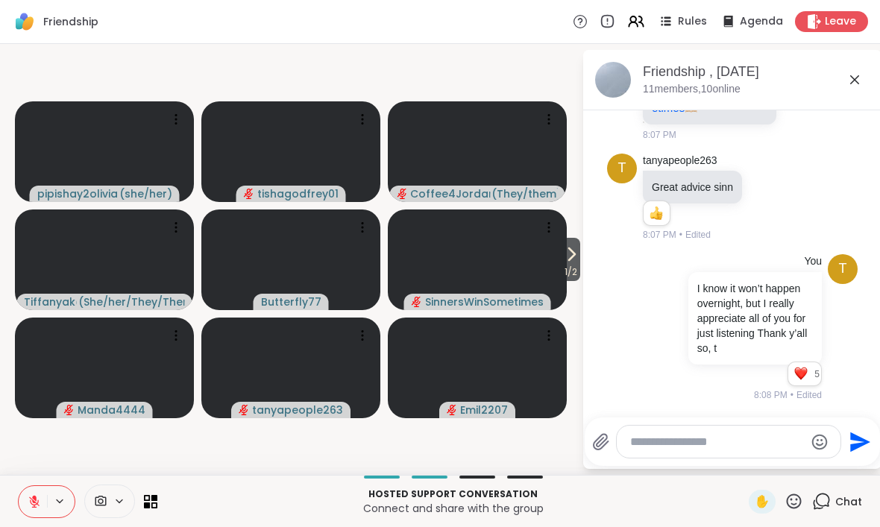
click at [32, 503] on icon at bounding box center [34, 501] width 13 height 13
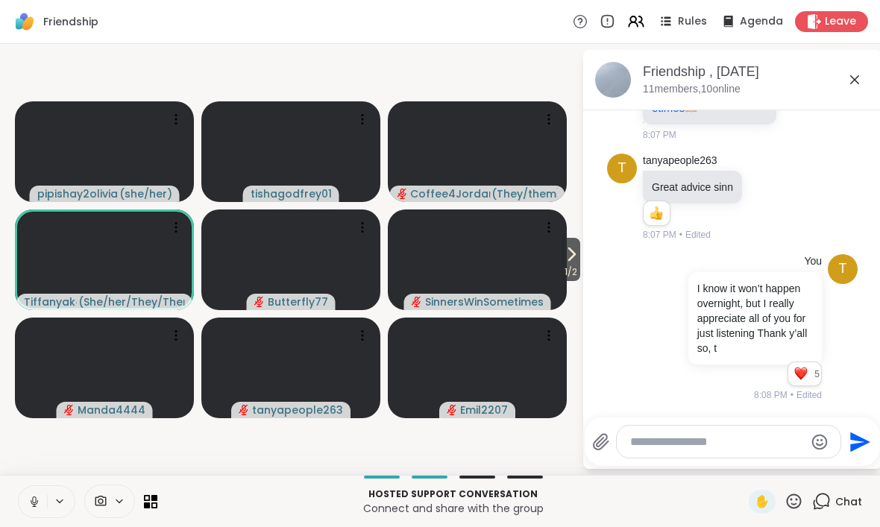
click at [33, 512] on button at bounding box center [33, 501] width 28 height 31
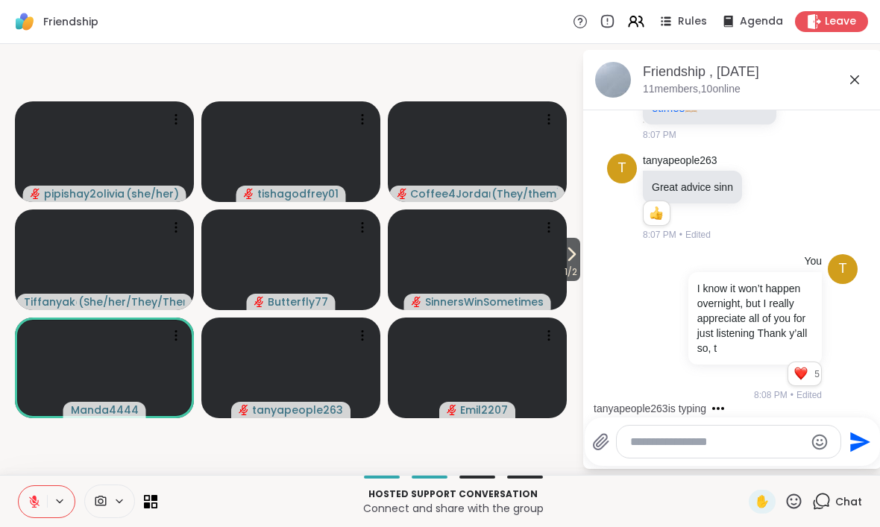
click at [366, 122] on icon at bounding box center [362, 119] width 15 height 15
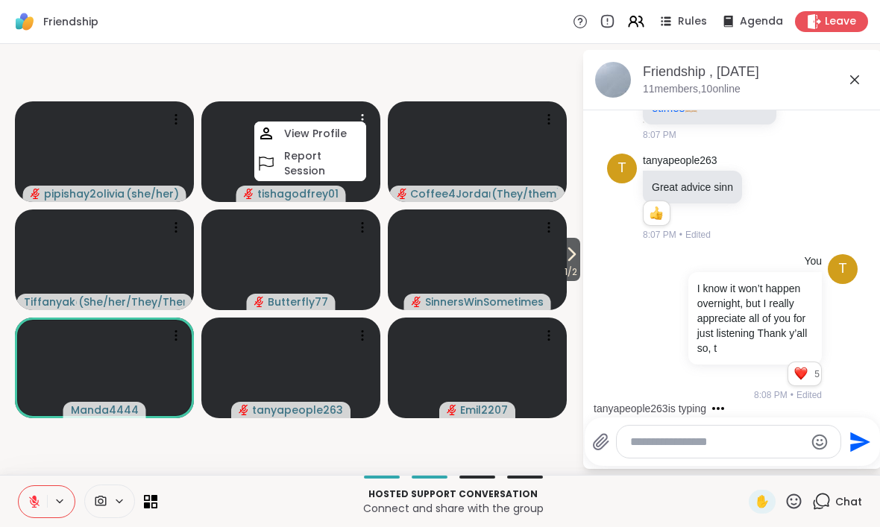
click at [493, 52] on video-player-container "1 / 2 pipishay2olivia ( she/her ) tishagodfrey01 View Profile Report Session Co…" at bounding box center [291, 259] width 564 height 419
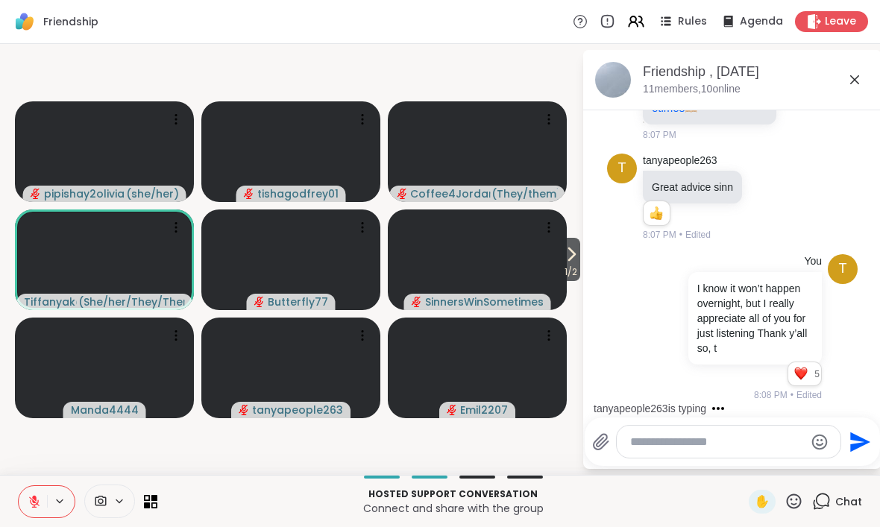
click at [578, 256] on button "1 / 2" at bounding box center [570, 259] width 19 height 43
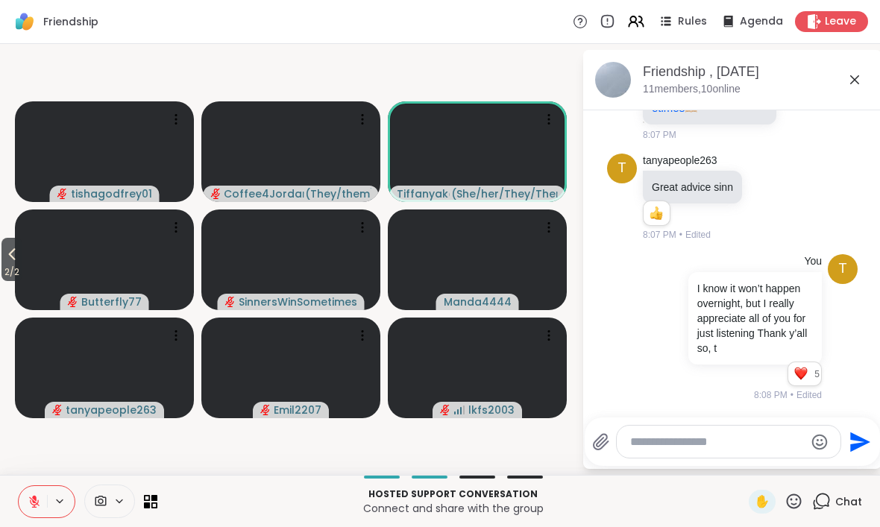
click at [7, 253] on icon at bounding box center [12, 254] width 18 height 18
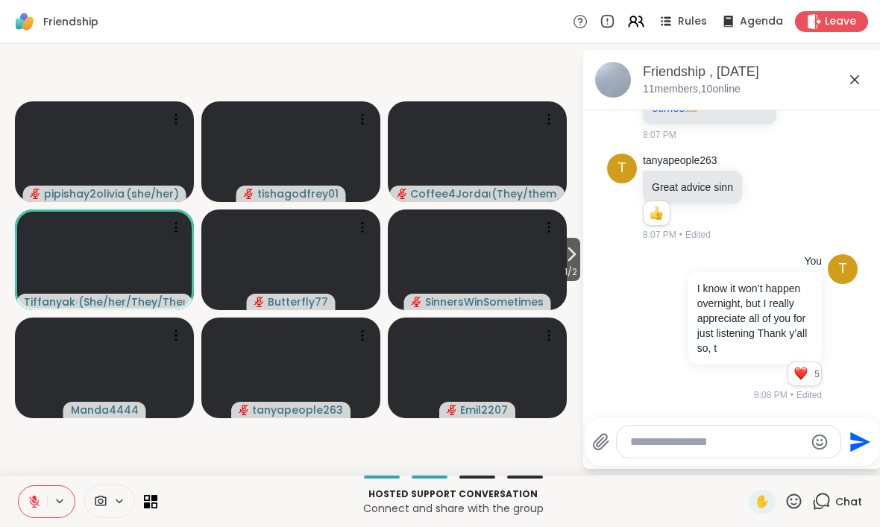
scroll to position [5345, 0]
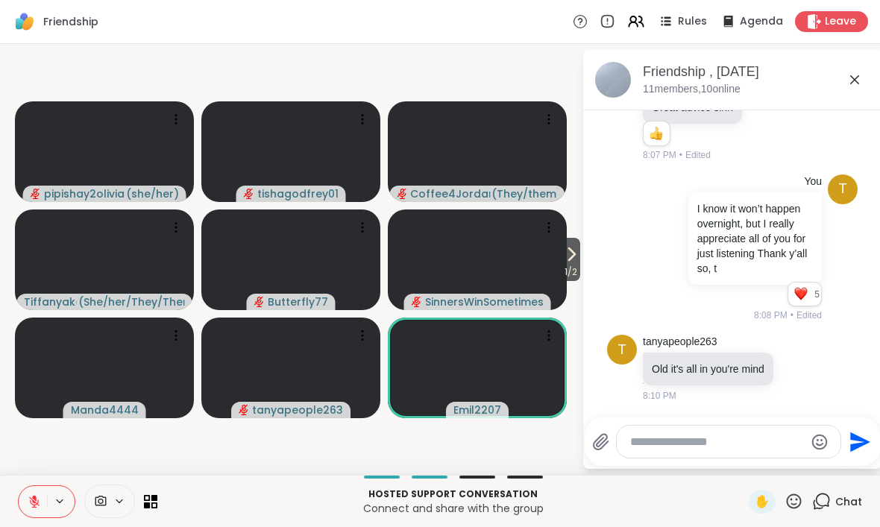
click at [577, 253] on icon at bounding box center [571, 254] width 18 height 18
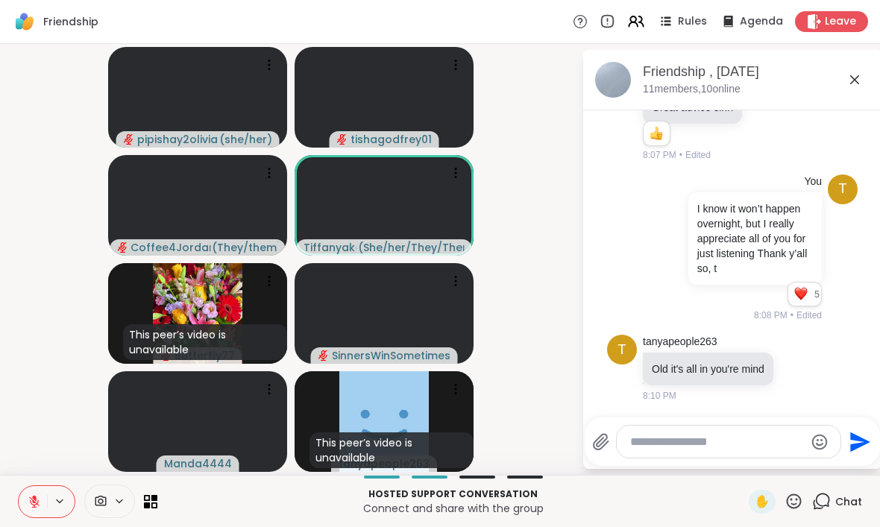
click at [42, 505] on button at bounding box center [33, 501] width 28 height 31
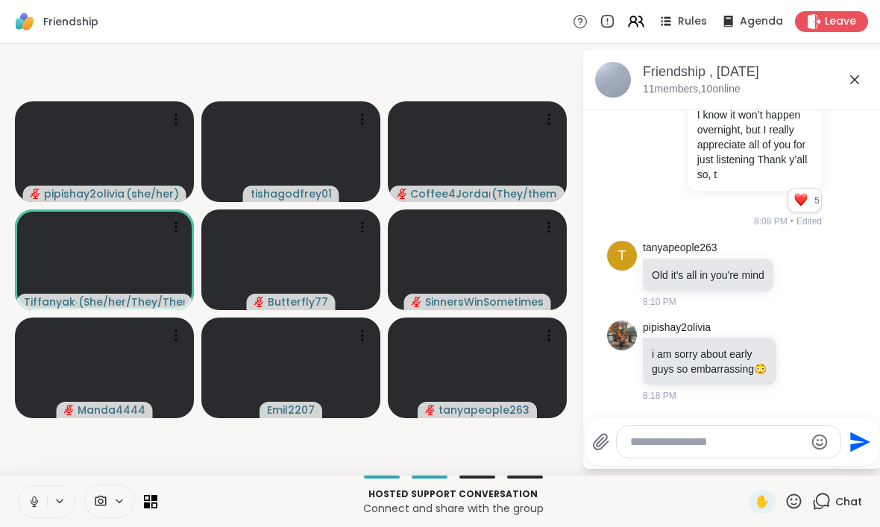
scroll to position [5593, 0]
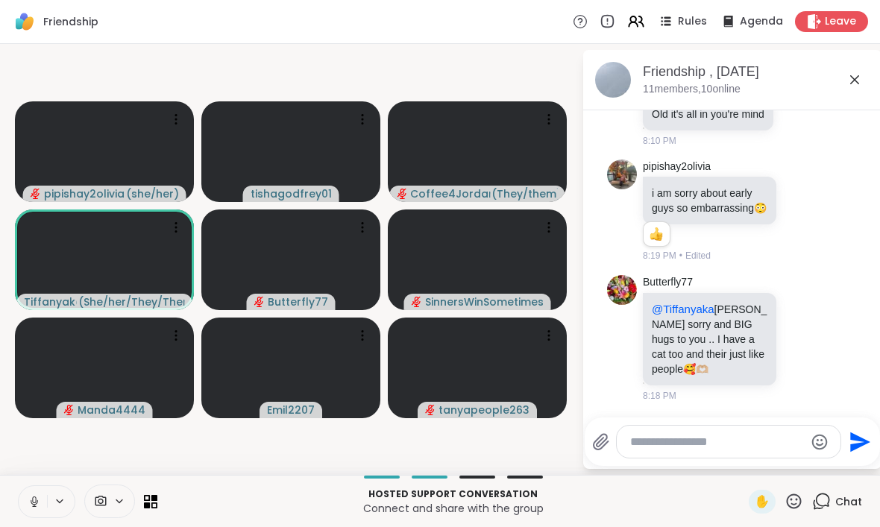
click at [808, 345] on icon at bounding box center [801, 337] width 13 height 15
click at [686, 321] on div "Select Reaction: Heart" at bounding box center [683, 313] width 13 height 13
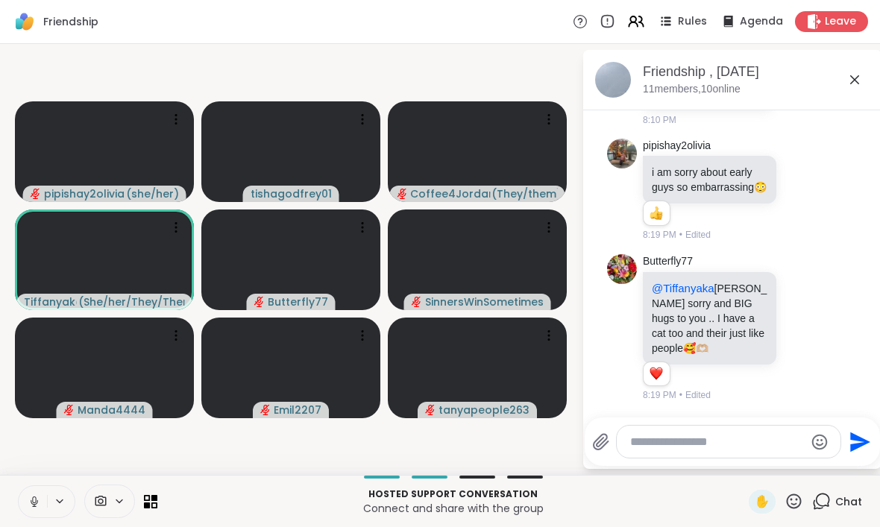
scroll to position [5635, 0]
click at [24, 511] on button at bounding box center [33, 501] width 28 height 31
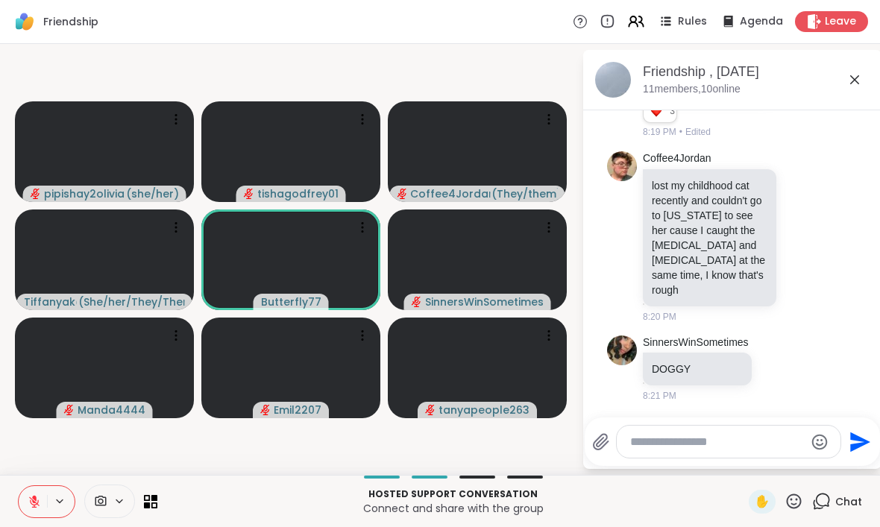
scroll to position [5903, 0]
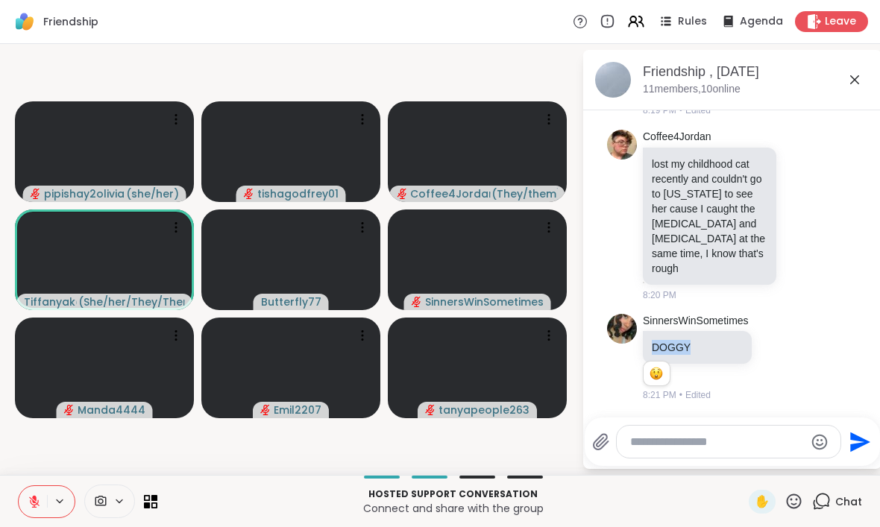
click at [784, 366] on div at bounding box center [777, 357] width 13 height 18
click at [784, 338] on div "Select Reaction: Heart" at bounding box center [777, 332] width 13 height 13
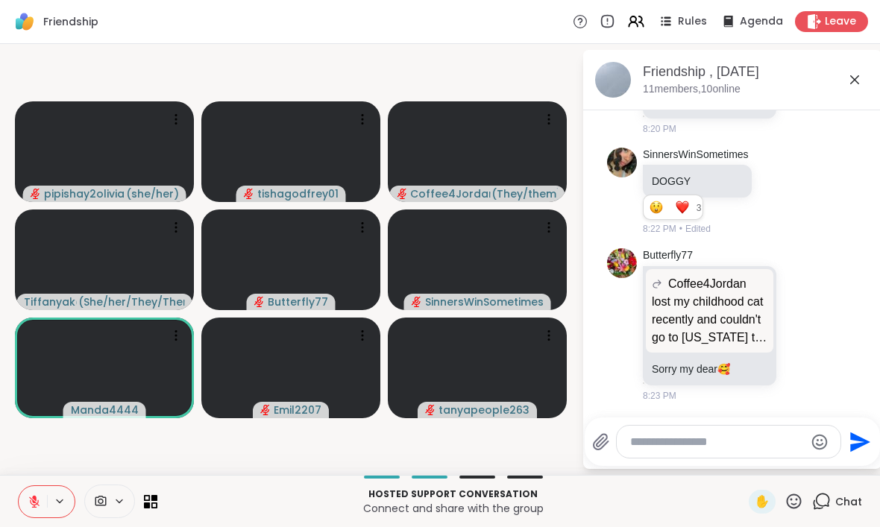
scroll to position [6089, 0]
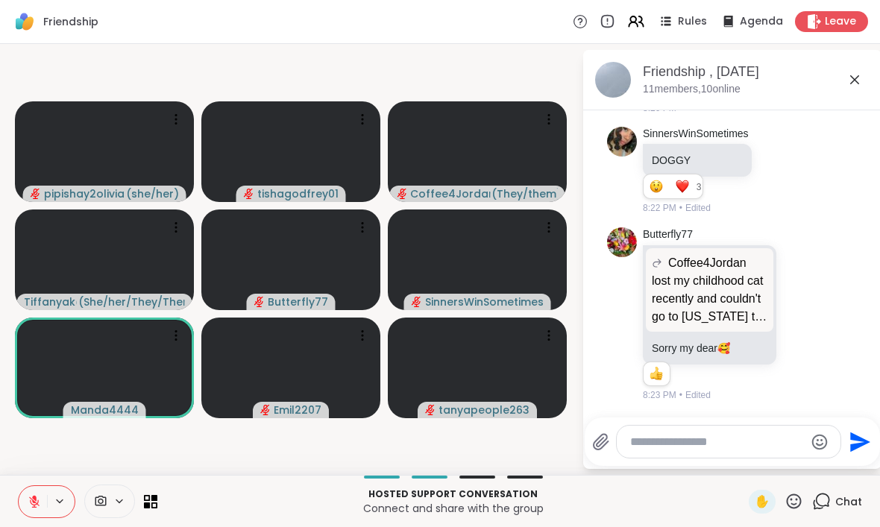
click at [30, 501] on icon at bounding box center [34, 501] width 13 height 13
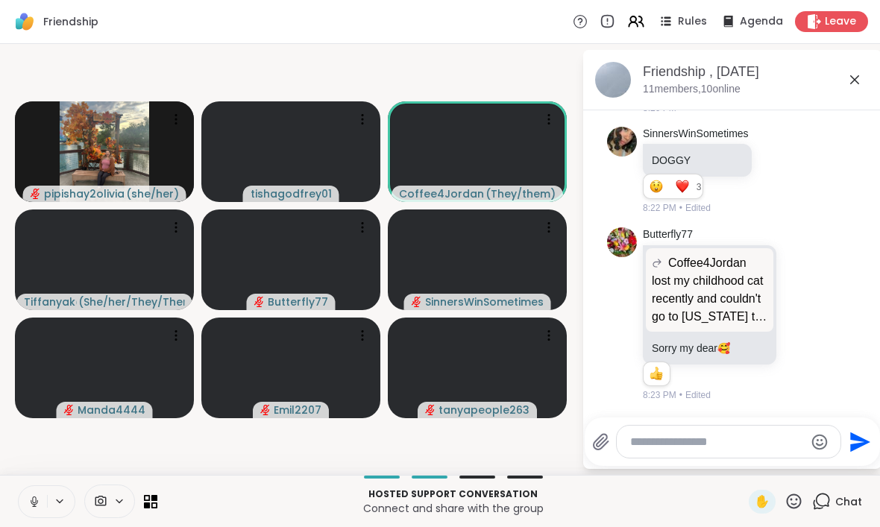
click at [22, 498] on button at bounding box center [33, 501] width 28 height 31
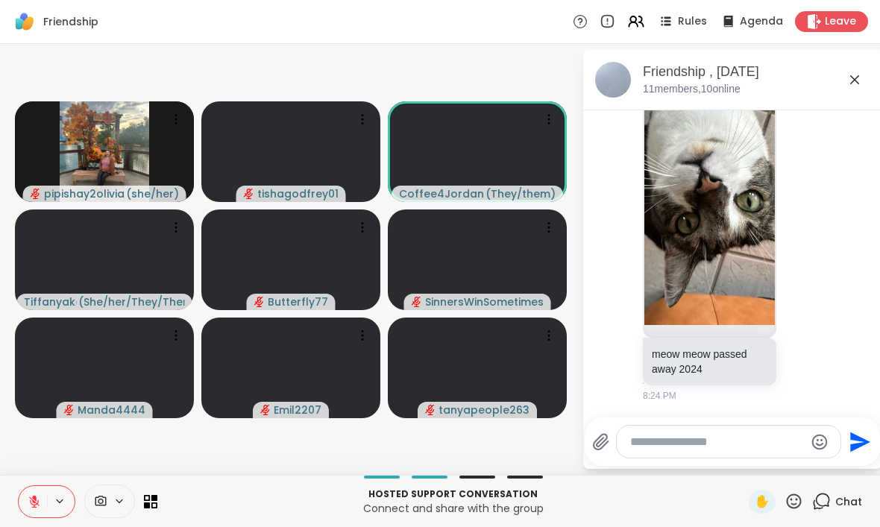
scroll to position [6552, 0]
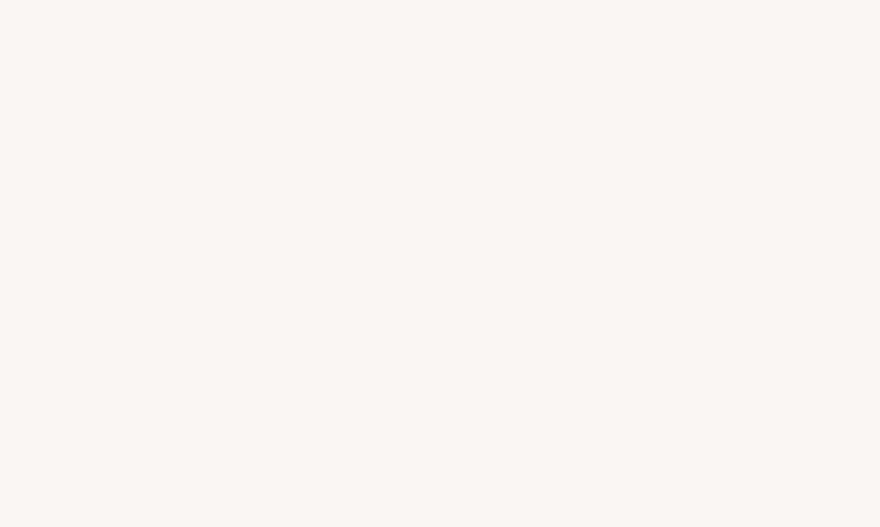
click at [402, 1] on div at bounding box center [440, 263] width 880 height 527
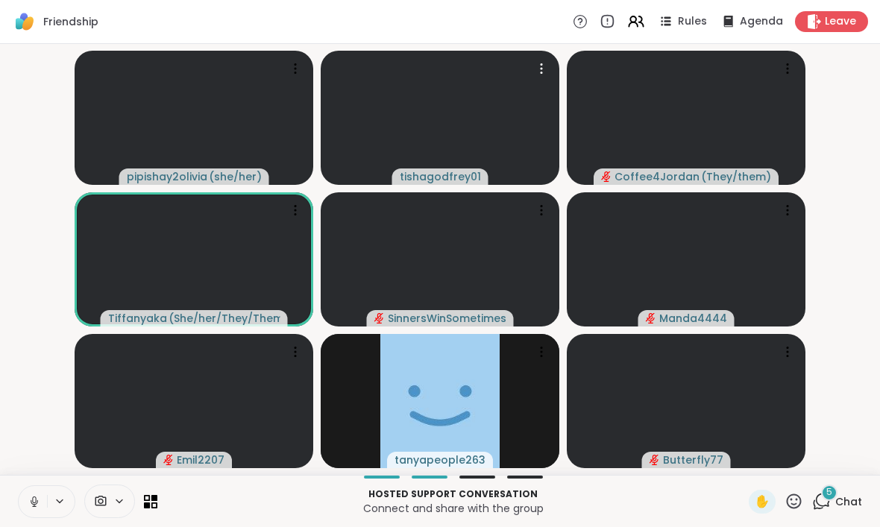
click at [38, 508] on icon at bounding box center [34, 501] width 13 height 13
click at [40, 505] on icon at bounding box center [34, 501] width 13 height 13
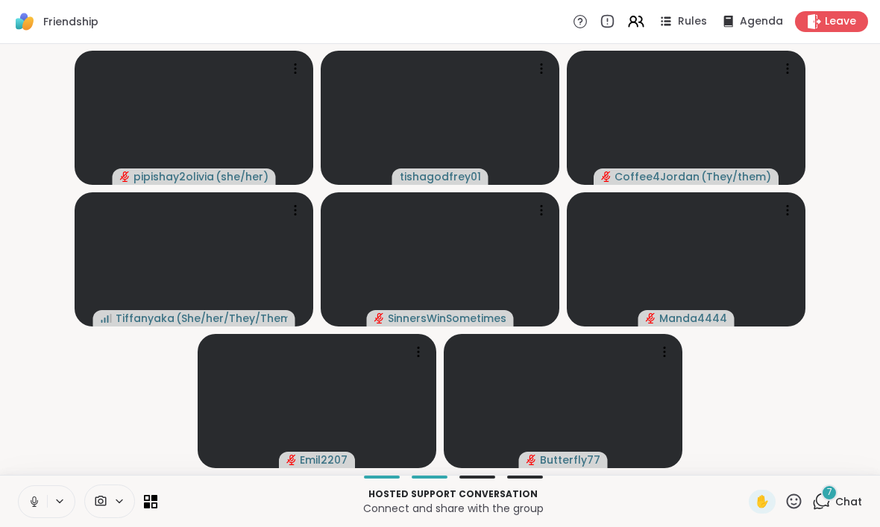
click at [34, 495] on icon at bounding box center [34, 501] width 13 height 13
click at [37, 502] on icon at bounding box center [34, 501] width 13 height 13
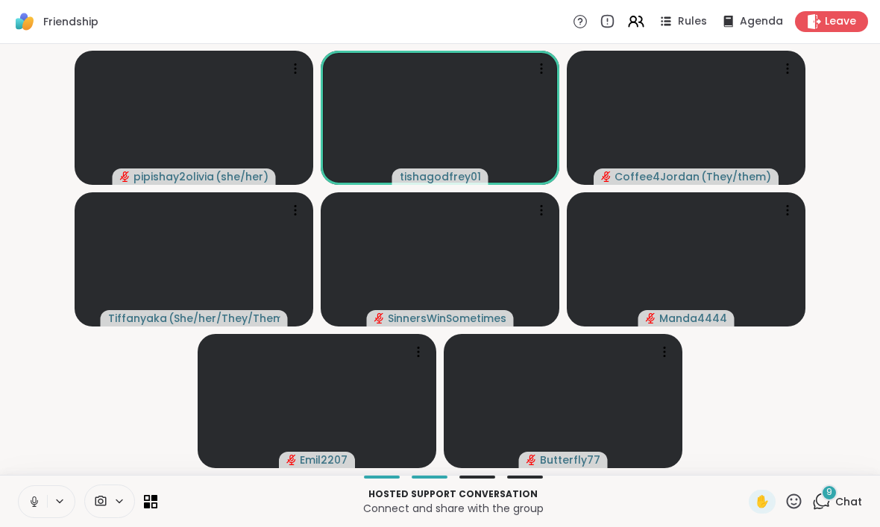
click at [31, 512] on button at bounding box center [33, 501] width 28 height 31
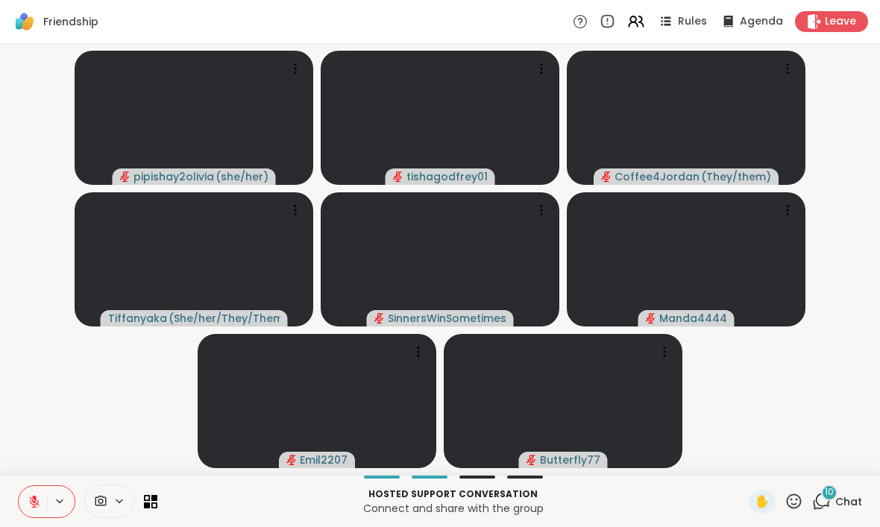
click at [15, 505] on div "Hosted support conversation Connect and share with the group ✋ 10 Chat" at bounding box center [440, 501] width 880 height 52
click at [14, 505] on div "Hosted support conversation Connect and share with the group ✋ 10 Chat" at bounding box center [440, 501] width 880 height 52
click at [33, 501] on icon at bounding box center [34, 501] width 10 height 10
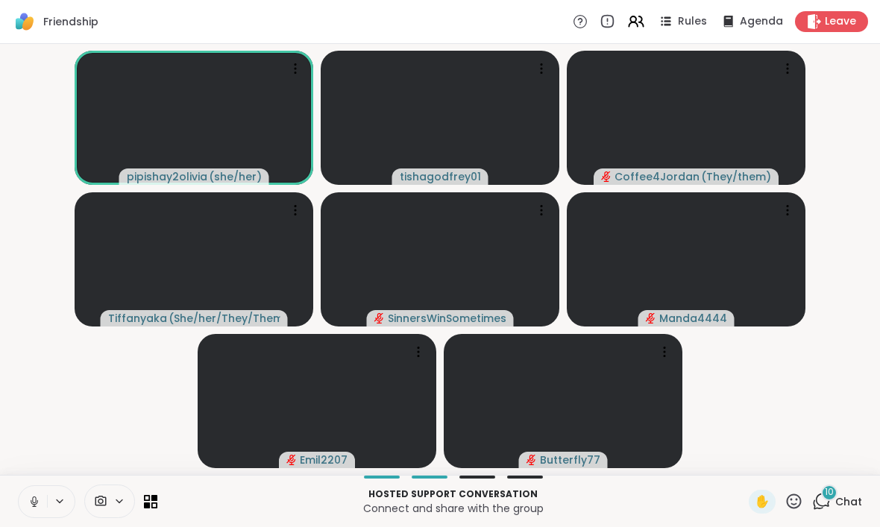
click at [31, 501] on icon at bounding box center [34, 501] width 13 height 13
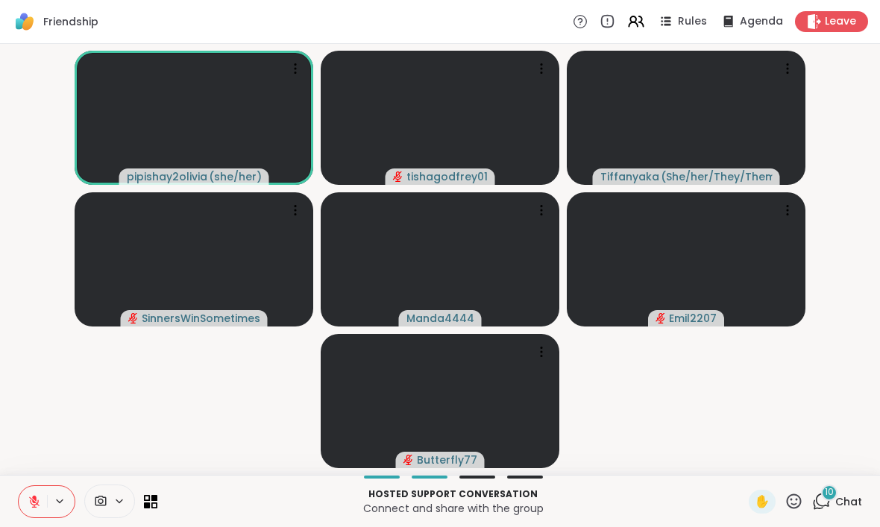
click at [833, 488] on span "10" at bounding box center [828, 492] width 9 height 13
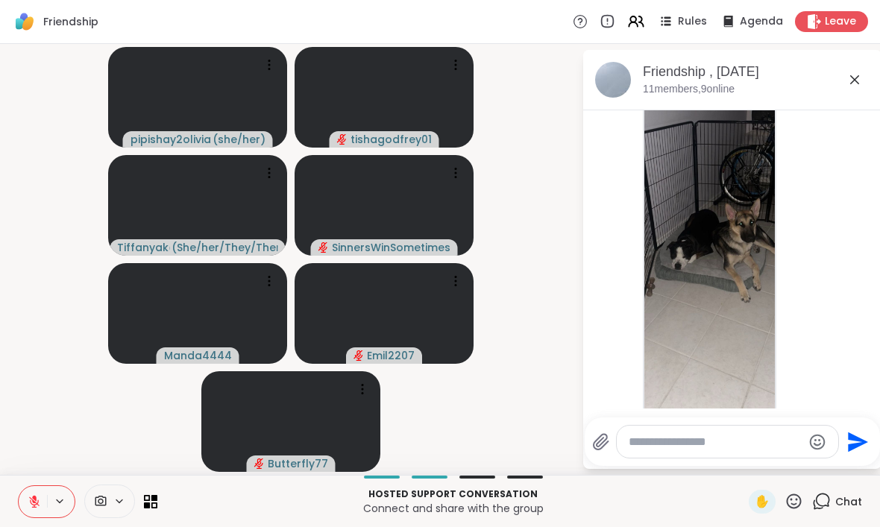
scroll to position [6921, 0]
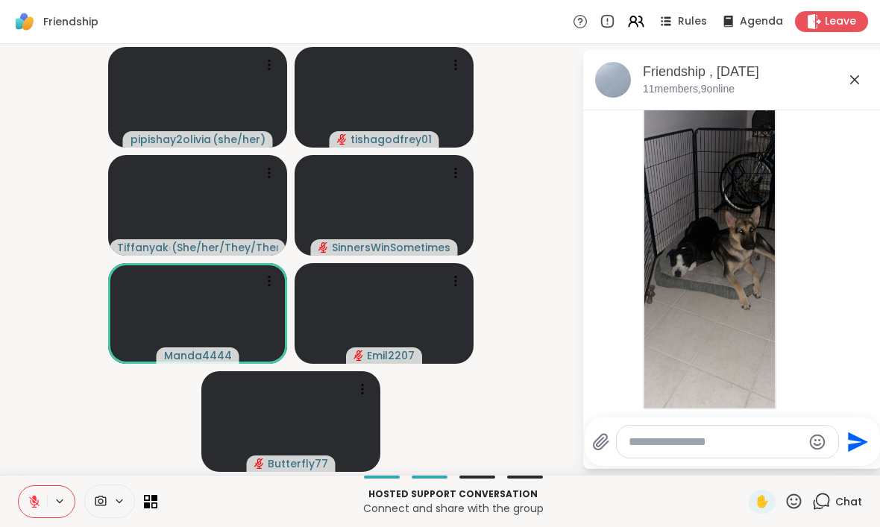
click at [802, 293] on icon at bounding box center [802, 291] width 4 height 1
click at [807, 274] on div "Select Reaction: Heart" at bounding box center [801, 266] width 13 height 13
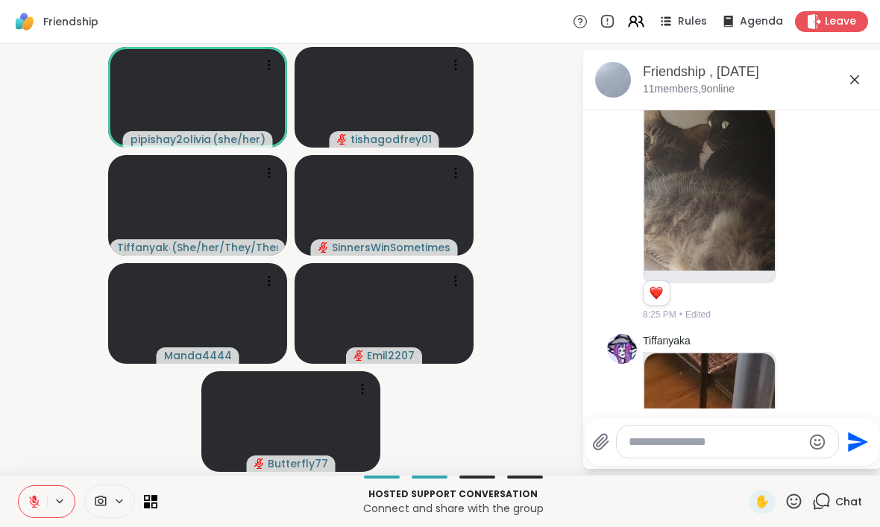
scroll to position [7408, 0]
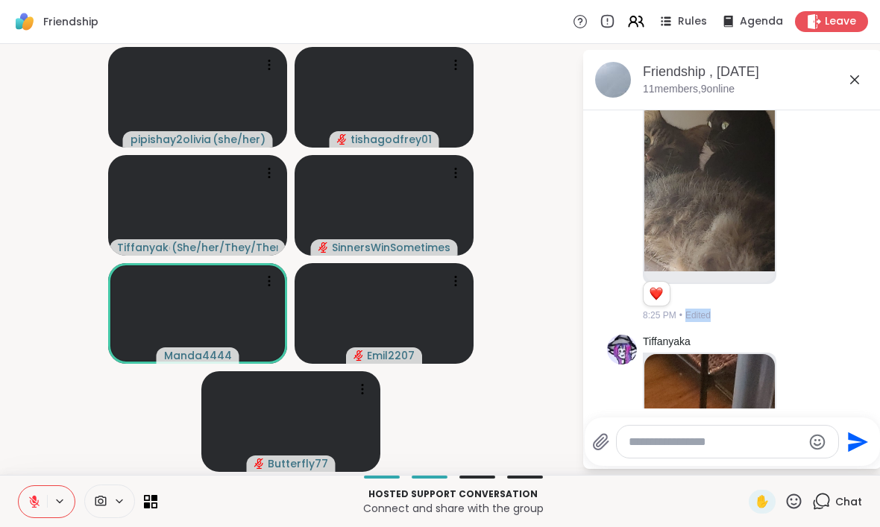
click at [804, 195] on icon at bounding box center [801, 187] width 13 height 15
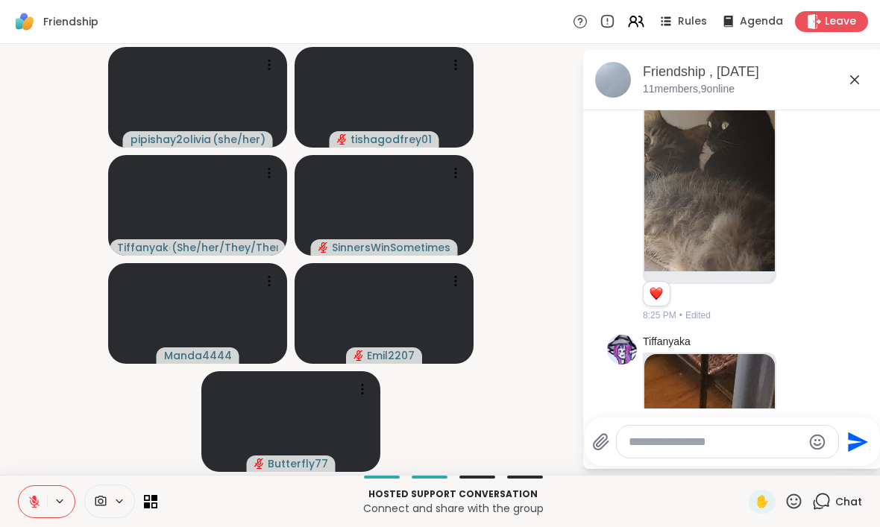
click at [804, 178] on button "Select Reaction: Heart" at bounding box center [802, 163] width 30 height 30
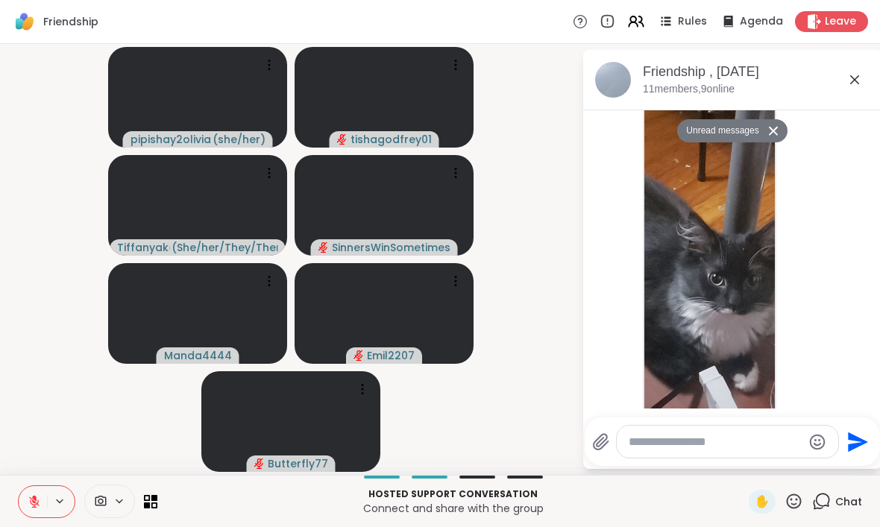
scroll to position [7668, 0]
click at [816, 295] on icon at bounding box center [818, 286] width 13 height 18
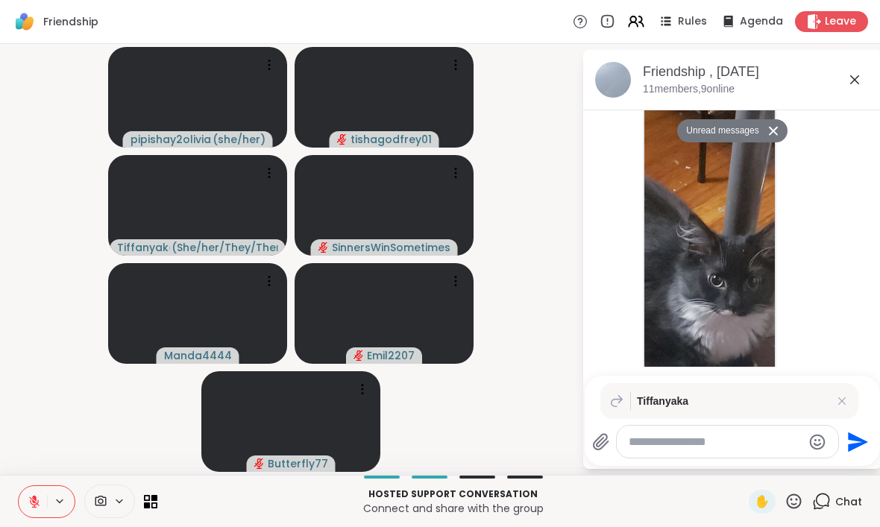
click at [834, 357] on div "Tiffanyaka 1 1 8:26 PM • Edited" at bounding box center [732, 287] width 250 height 437
click at [816, 295] on icon at bounding box center [818, 286] width 13 height 18
click at [842, 335] on div "Tiffanyaka 1 1 8:26 PM • Edited" at bounding box center [732, 287] width 250 height 437
click at [799, 294] on icon at bounding box center [801, 286] width 13 height 15
click at [808, 269] on div "Select Reaction: Heart" at bounding box center [801, 262] width 13 height 13
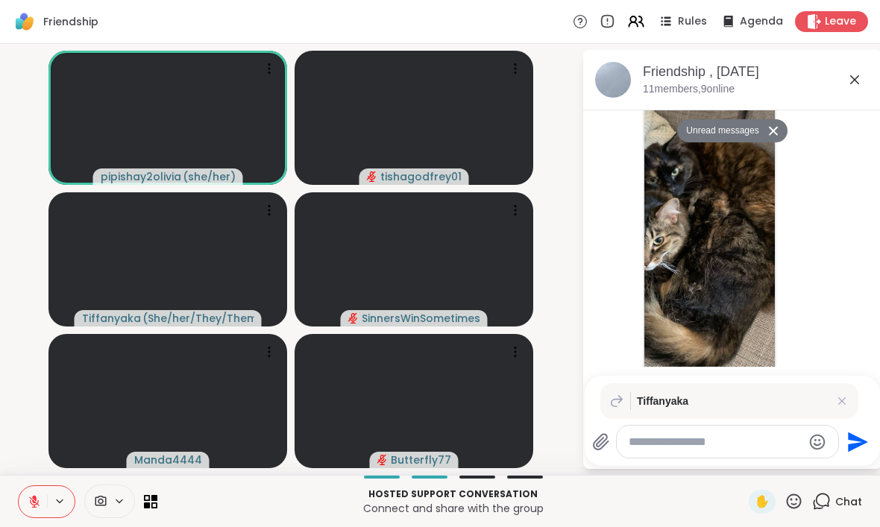
scroll to position [8549, 0]
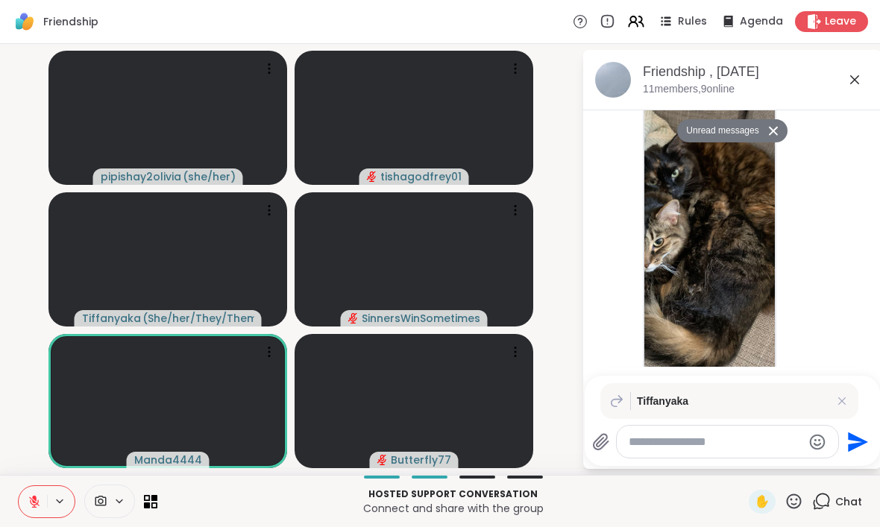
click at [802, 286] on icon at bounding box center [801, 278] width 13 height 15
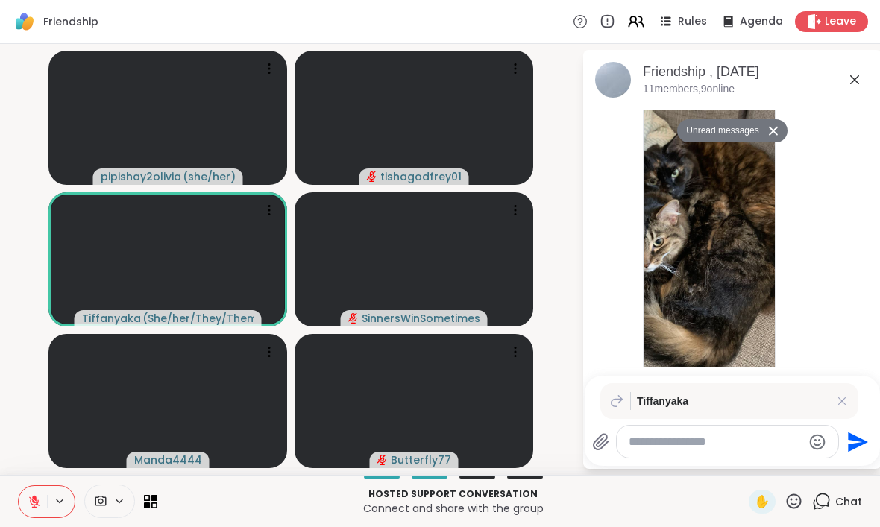
click at [811, 270] on button "Select Reaction: Heart" at bounding box center [802, 255] width 30 height 30
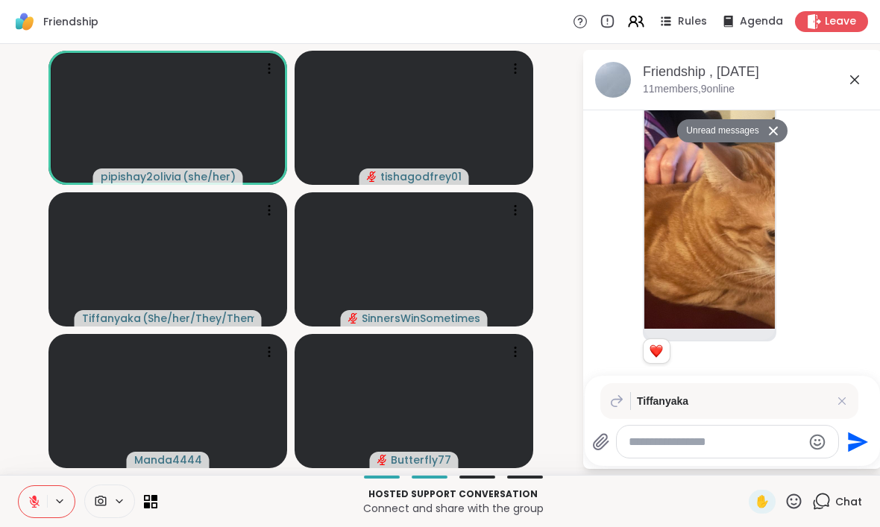
scroll to position [9094, 0]
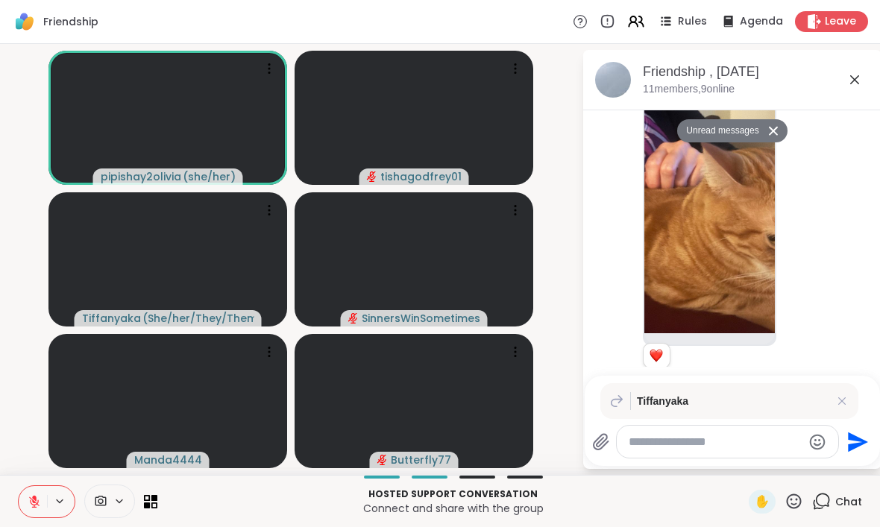
click at [799, 179] on icon at bounding box center [801, 171] width 13 height 15
click at [811, 163] on button "Select Reaction: Heart" at bounding box center [802, 148] width 30 height 30
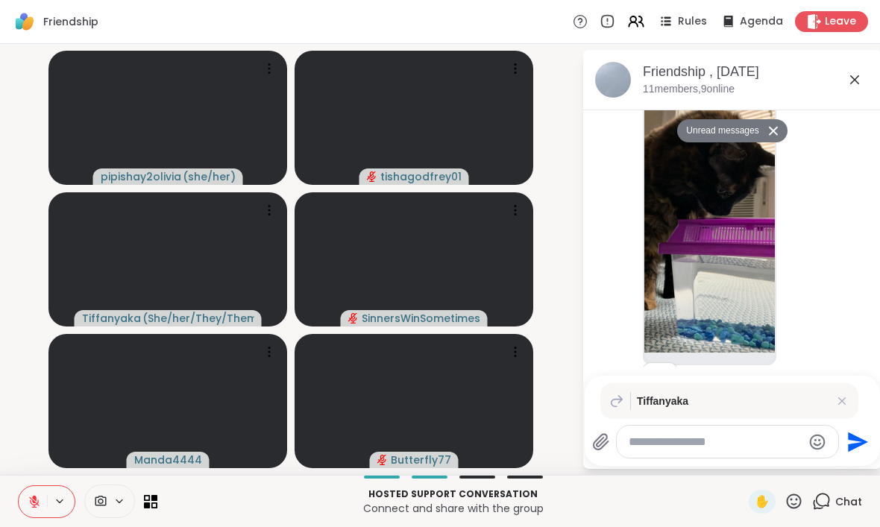
scroll to position [9407, 0]
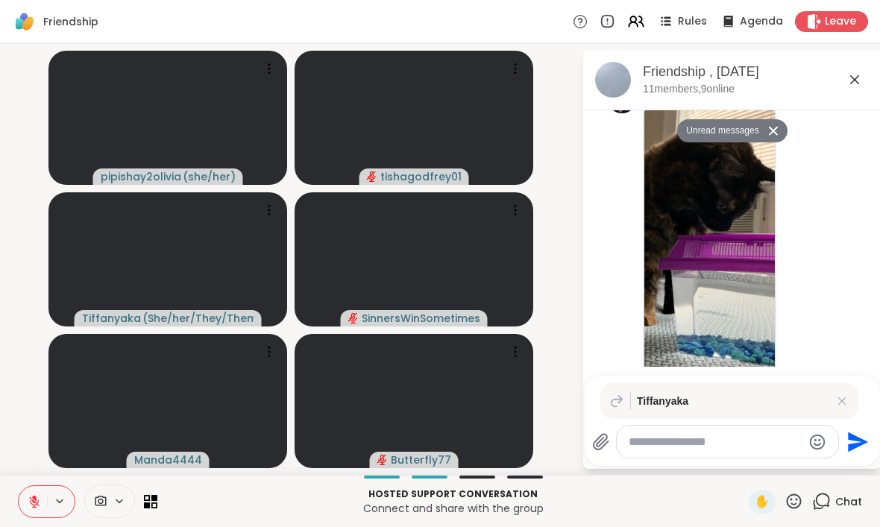
click at [822, 259] on icon at bounding box center [818, 251] width 13 height 18
click at [801, 253] on icon at bounding box center [802, 252] width 4 height 1
click at [834, 217] on div "Manda4444 2 2 2 8:29 PM • Edited" at bounding box center [732, 252] width 250 height 348
click at [792, 259] on div at bounding box center [785, 251] width 13 height 18
click at [842, 250] on div "Manda4444 2 2 2 8:29 PM • Edited" at bounding box center [732, 252] width 250 height 348
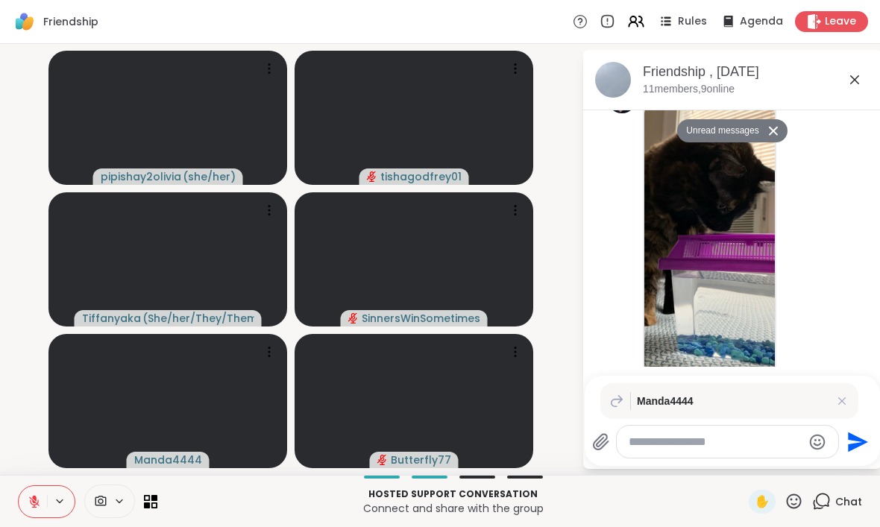
click at [809, 258] on icon at bounding box center [801, 250] width 13 height 15
click at [807, 233] on div "Select Reaction: Heart" at bounding box center [801, 226] width 13 height 13
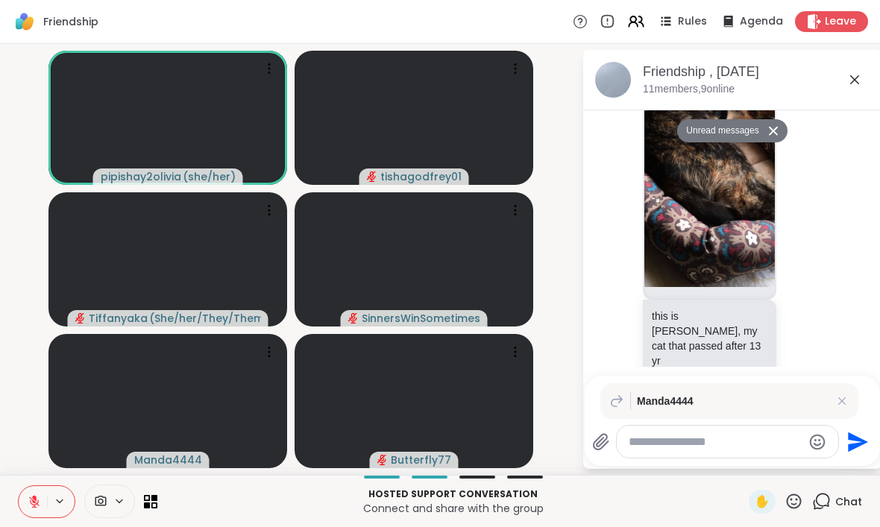
scroll to position [10321, 0]
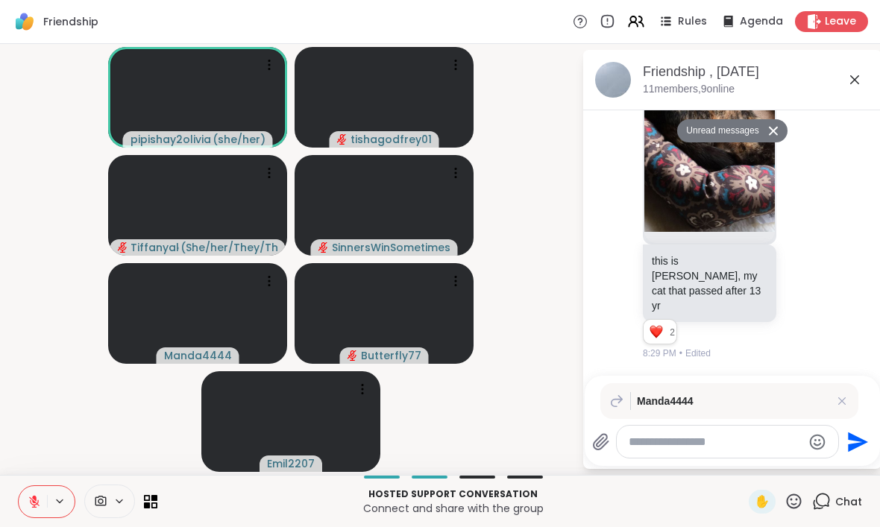
click at [37, 501] on icon at bounding box center [34, 501] width 13 height 13
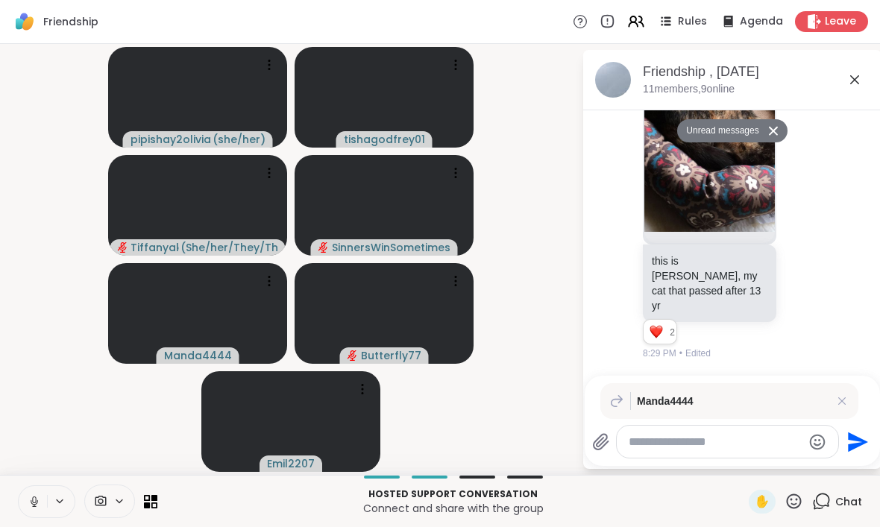
click at [34, 514] on button at bounding box center [33, 501] width 28 height 31
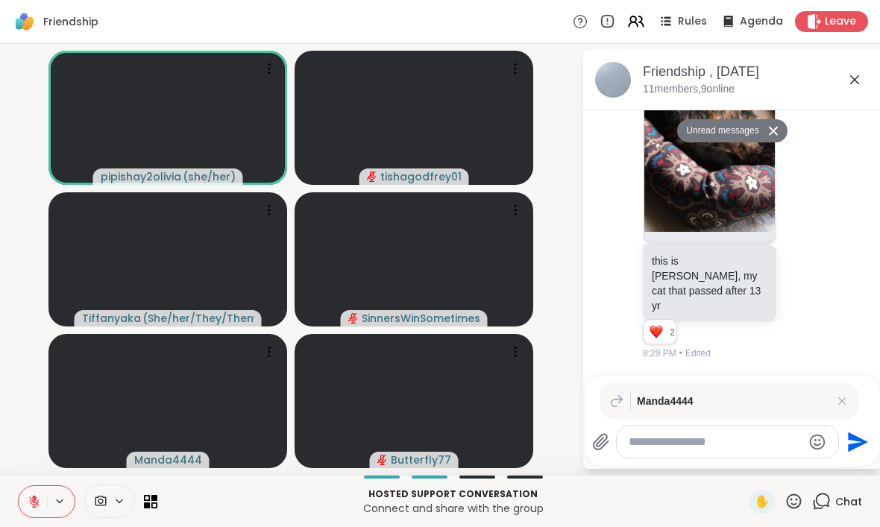
click at [22, 512] on button at bounding box center [33, 501] width 28 height 31
click at [20, 505] on button at bounding box center [33, 501] width 28 height 31
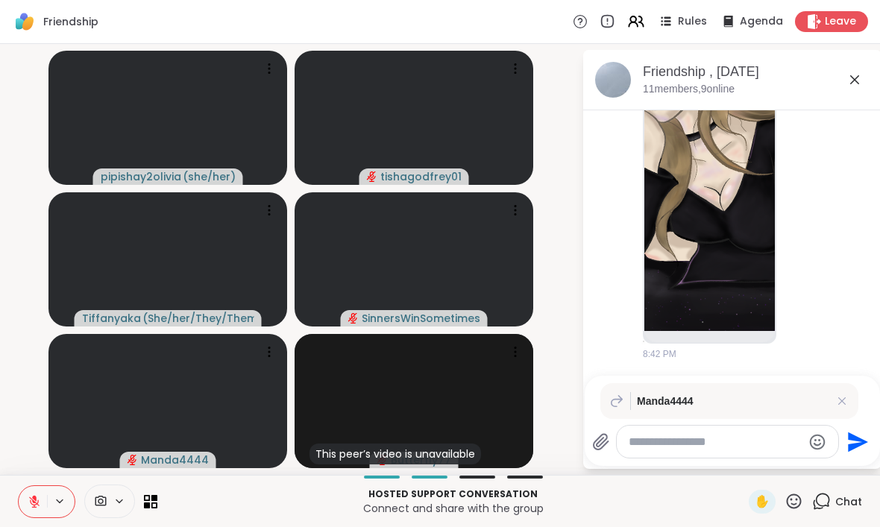
scroll to position [10701, 0]
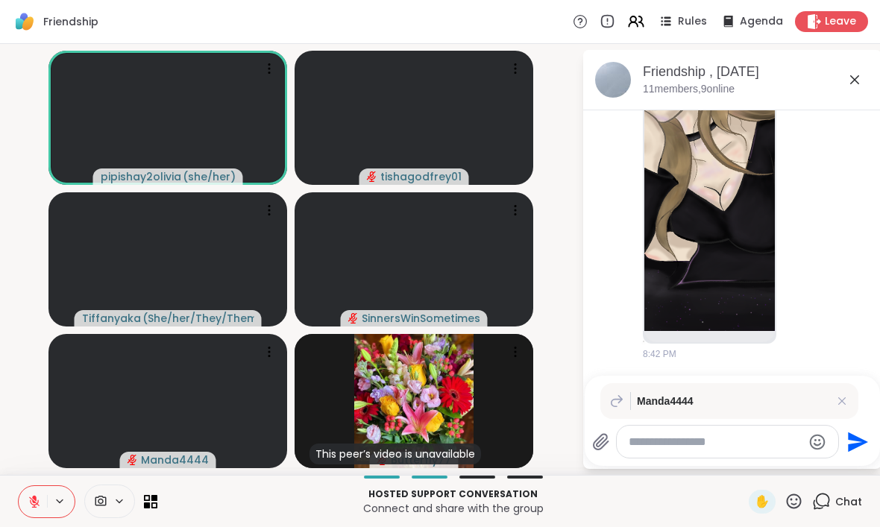
click at [29, 496] on icon at bounding box center [34, 501] width 13 height 13
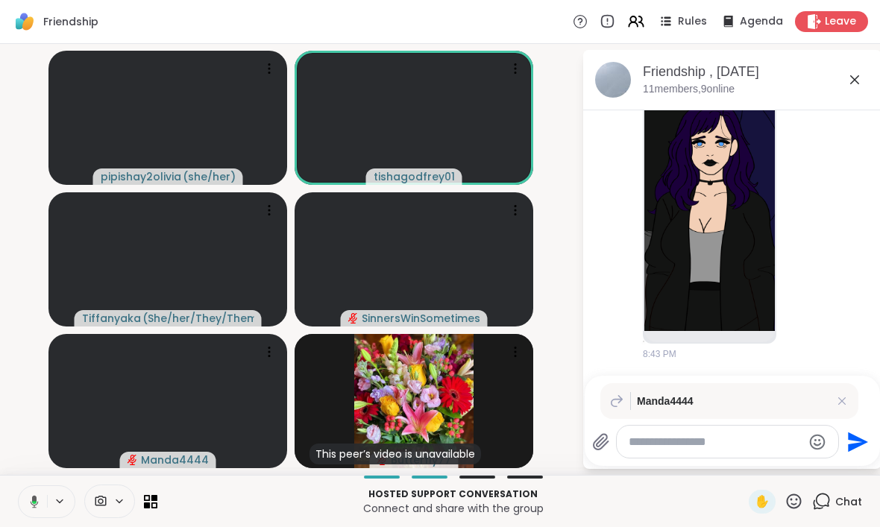
scroll to position [11158, 0]
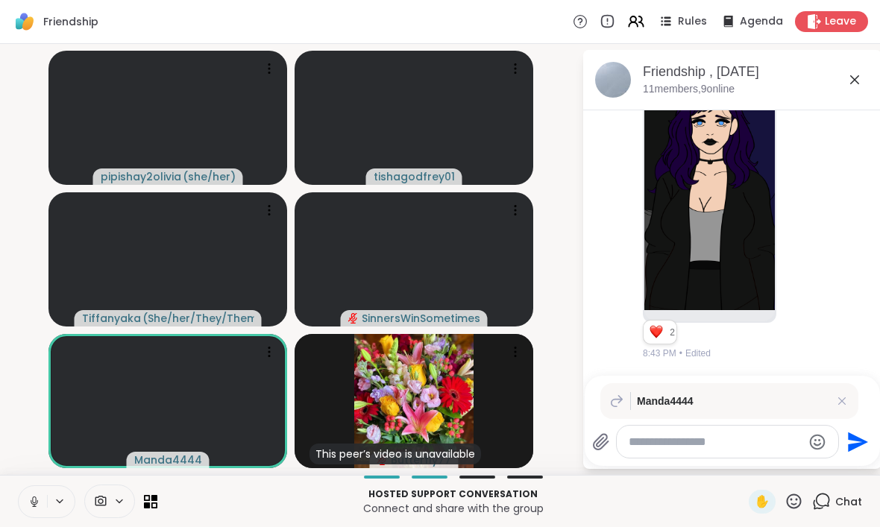
click at [25, 505] on button at bounding box center [33, 501] width 28 height 31
click at [22, 505] on button at bounding box center [33, 501] width 28 height 31
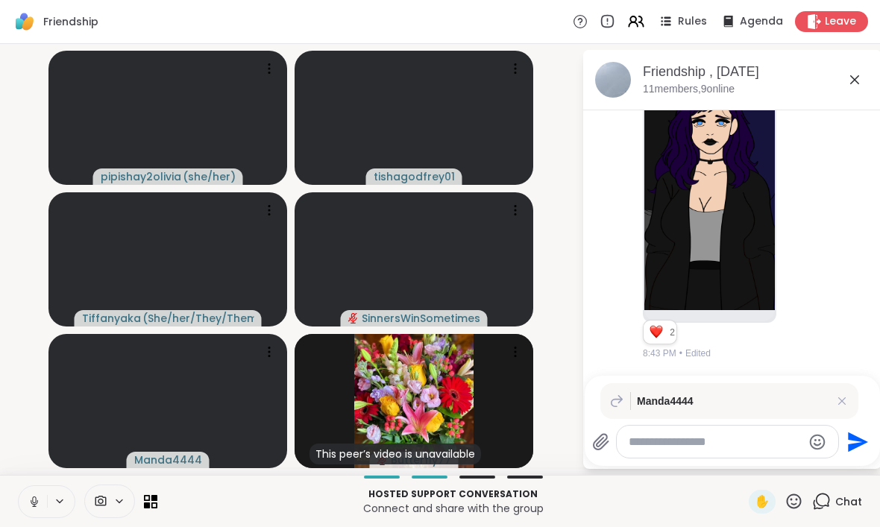
click at [32, 499] on icon at bounding box center [34, 501] width 13 height 13
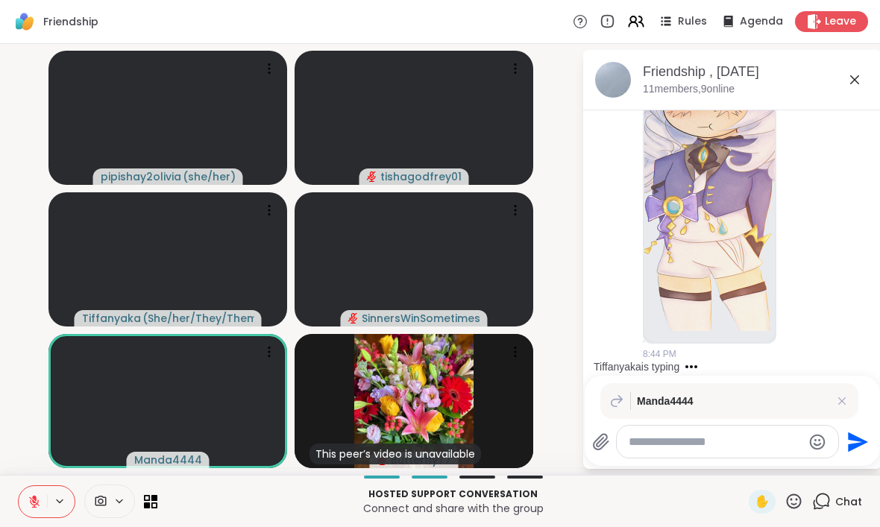
scroll to position [12018, 0]
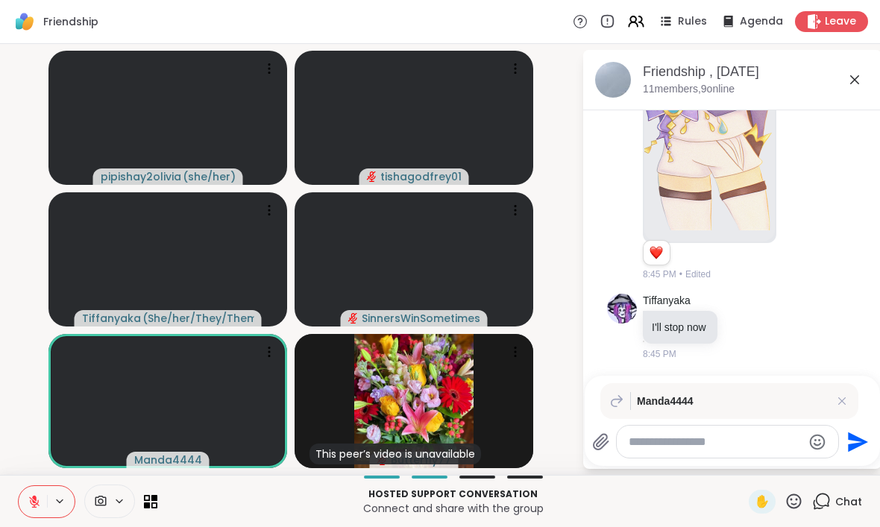
click at [699, 443] on textarea "Type your message" at bounding box center [715, 442] width 174 height 15
type textarea "**********"
click at [862, 441] on icon "Send" at bounding box center [860, 442] width 20 height 20
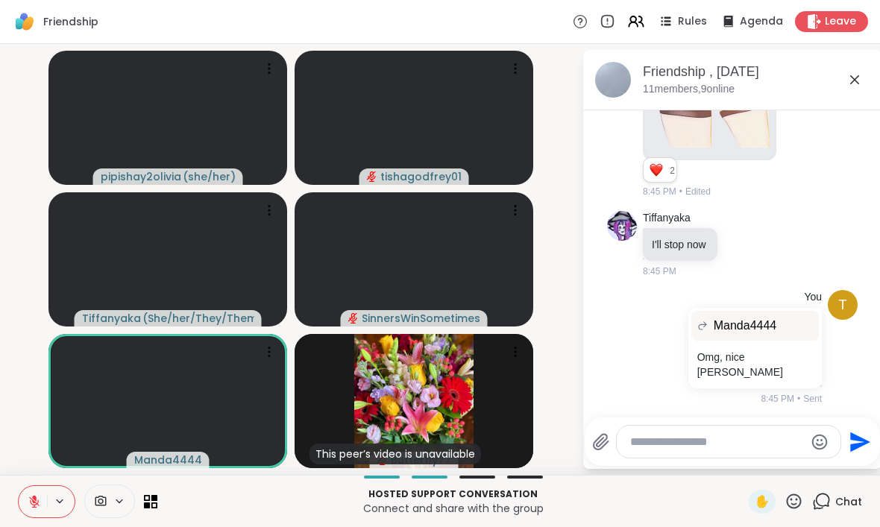
scroll to position [12109, 0]
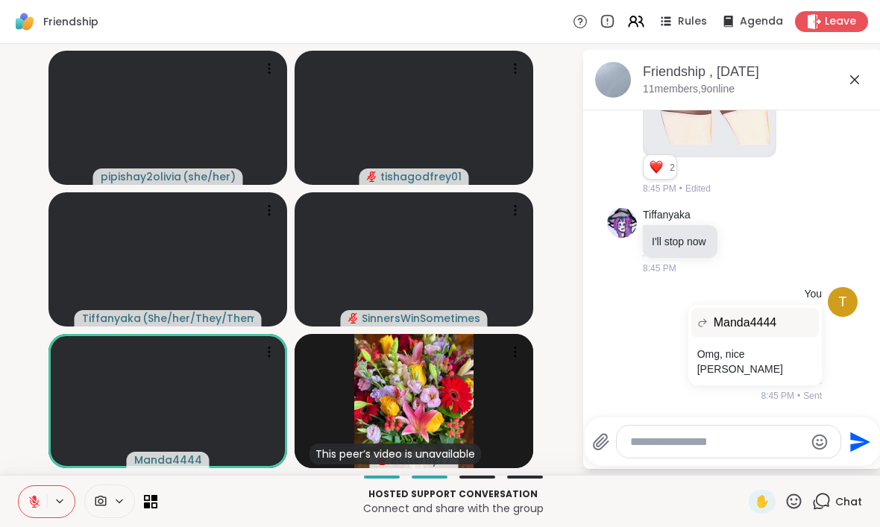
click at [26, 499] on button at bounding box center [33, 501] width 28 height 31
click at [28, 504] on icon at bounding box center [34, 501] width 13 height 13
click at [41, 505] on button at bounding box center [33, 501] width 28 height 31
click at [32, 505] on icon at bounding box center [34, 501] width 13 height 13
click at [25, 505] on button at bounding box center [33, 501] width 28 height 31
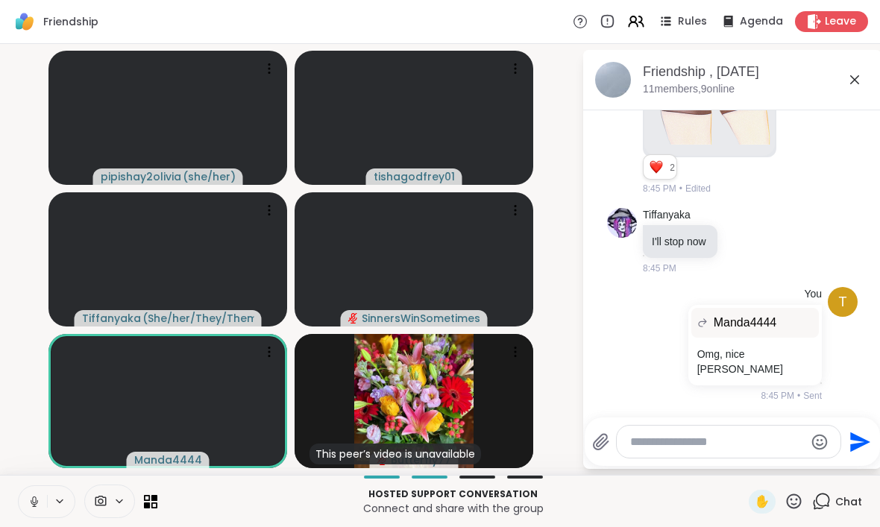
click at [25, 508] on button at bounding box center [33, 501] width 28 height 31
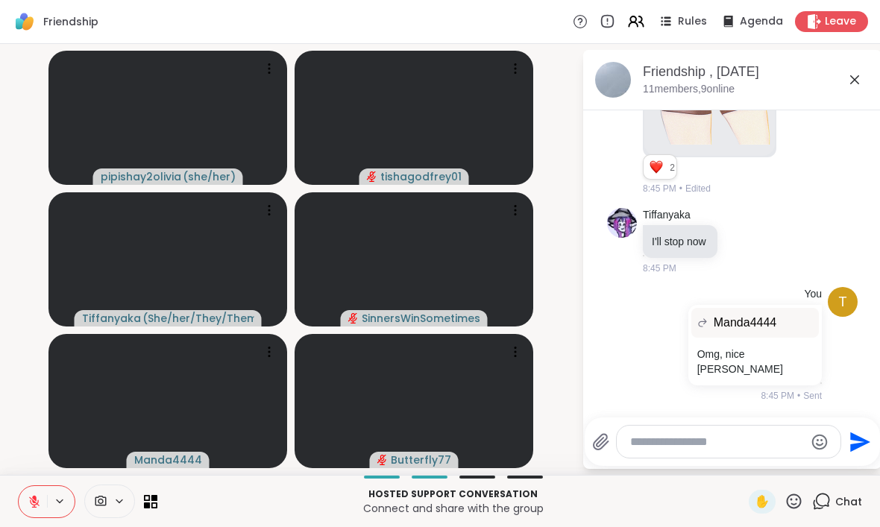
click at [862, 72] on icon at bounding box center [854, 80] width 18 height 18
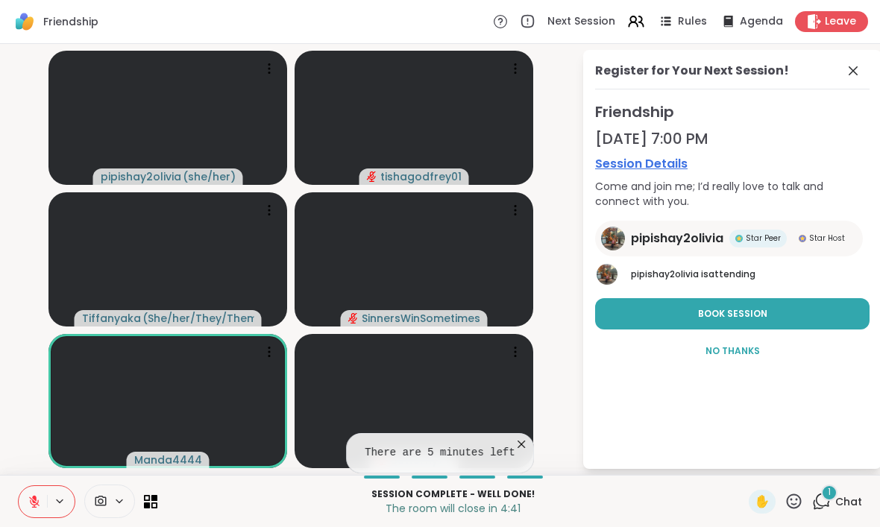
click at [781, 314] on button "Book Session" at bounding box center [732, 313] width 274 height 31
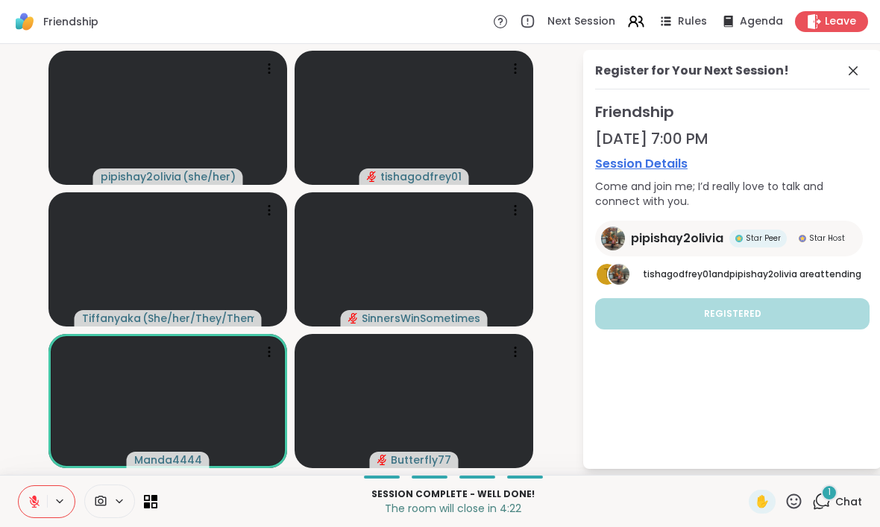
click at [830, 499] on span "1" at bounding box center [828, 492] width 3 height 13
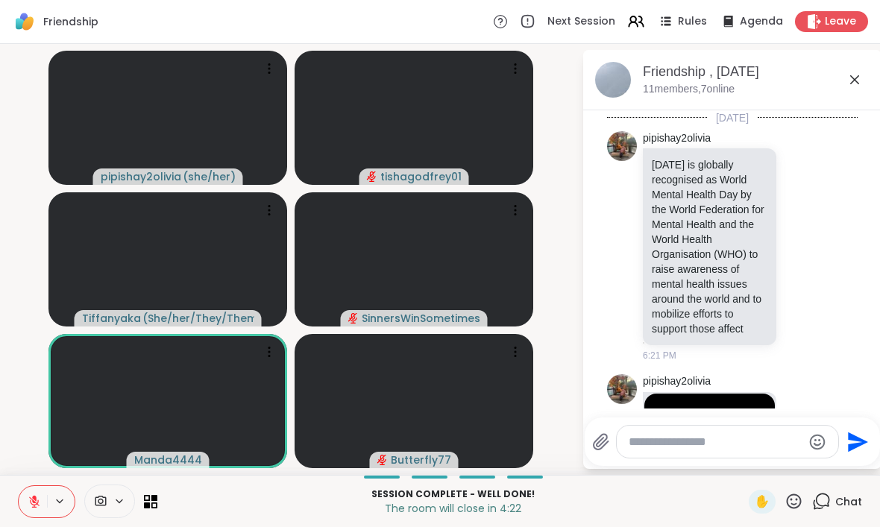
scroll to position [12509, 0]
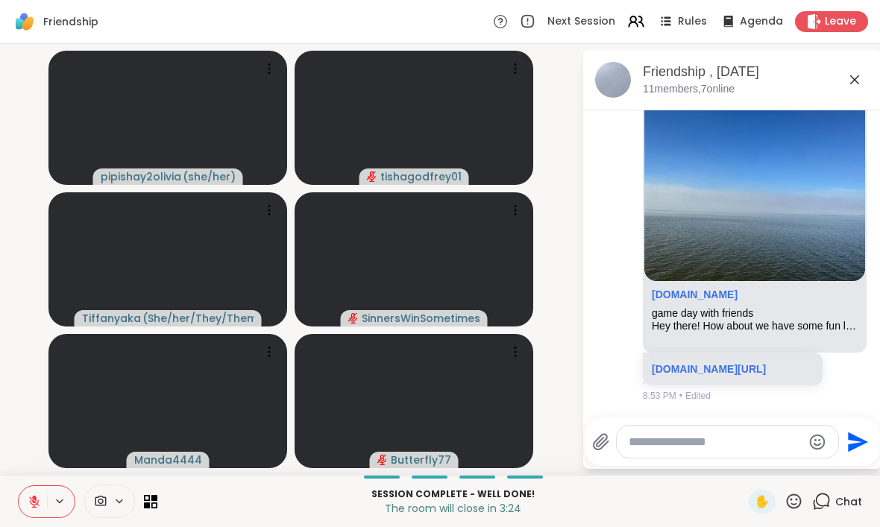
click at [34, 514] on button at bounding box center [33, 501] width 28 height 31
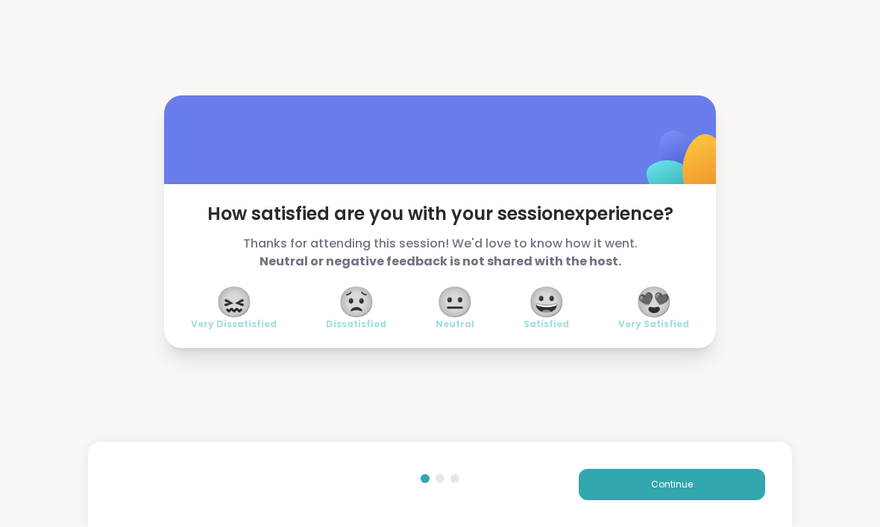
click at [666, 304] on span "😍" at bounding box center [653, 301] width 37 height 27
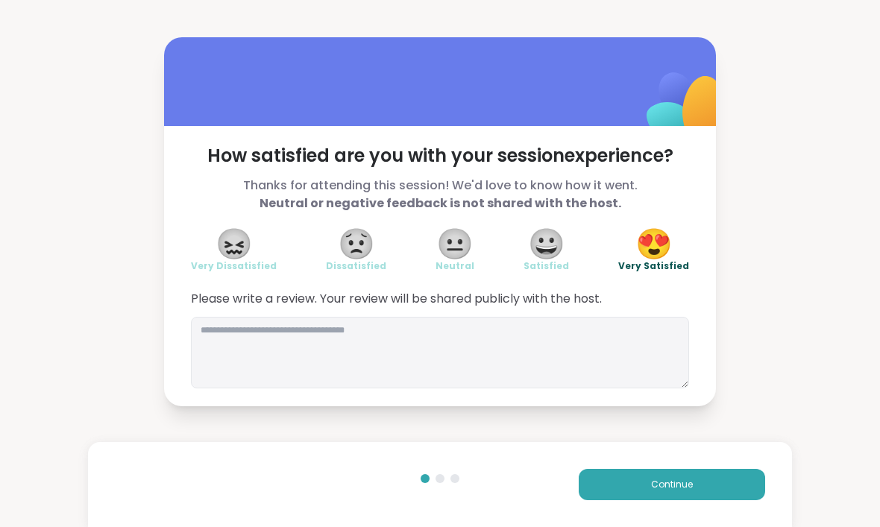
click at [674, 488] on span "Continue" at bounding box center [672, 484] width 42 height 13
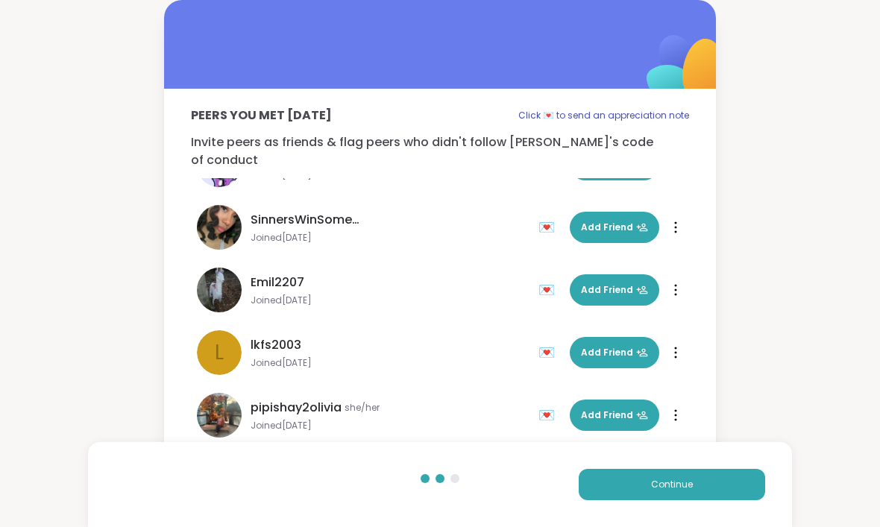
scroll to position [358, 0]
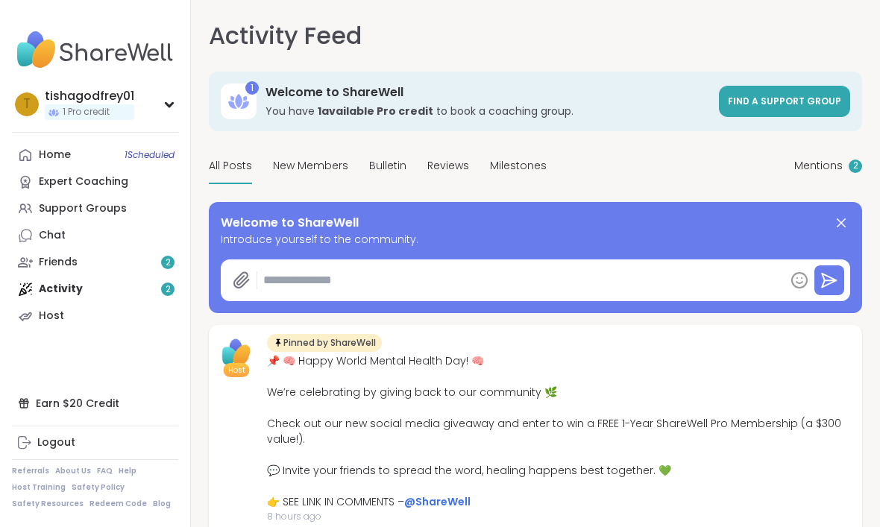
click at [107, 209] on div "Support Groups" at bounding box center [83, 208] width 88 height 15
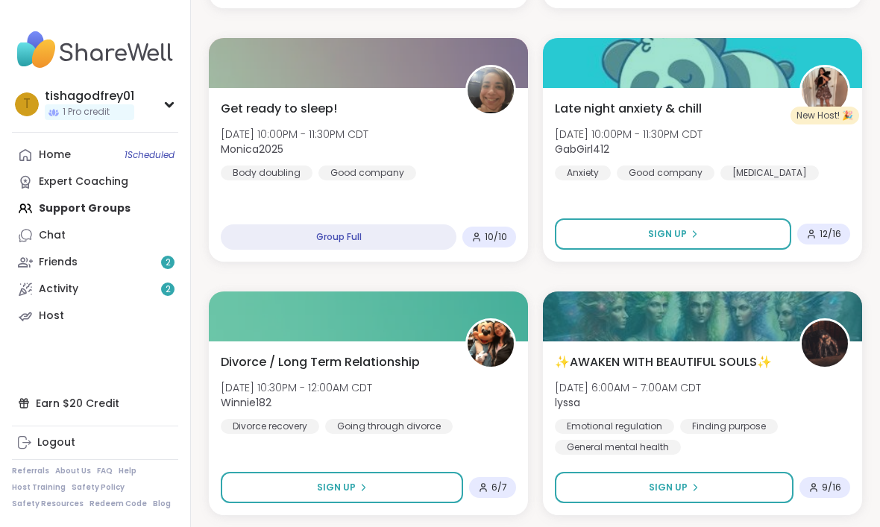
scroll to position [994, 0]
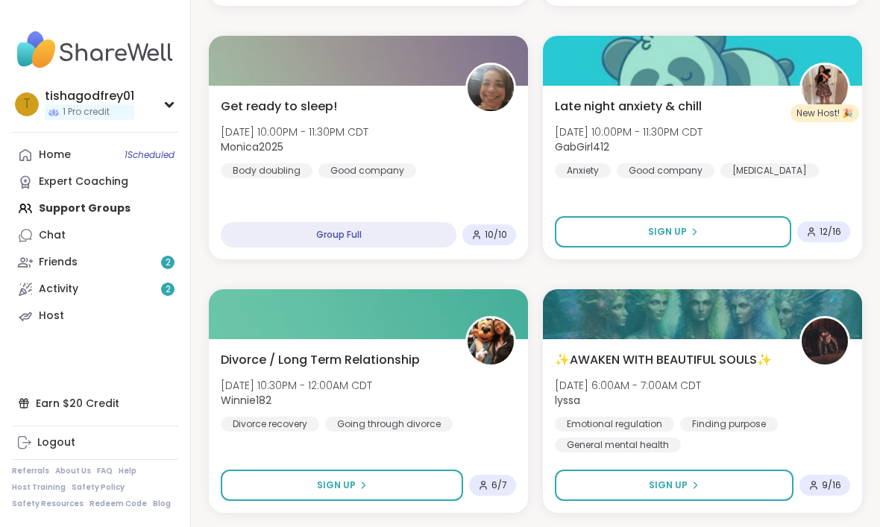
click at [352, 485] on span "Sign Up" at bounding box center [336, 485] width 39 height 13
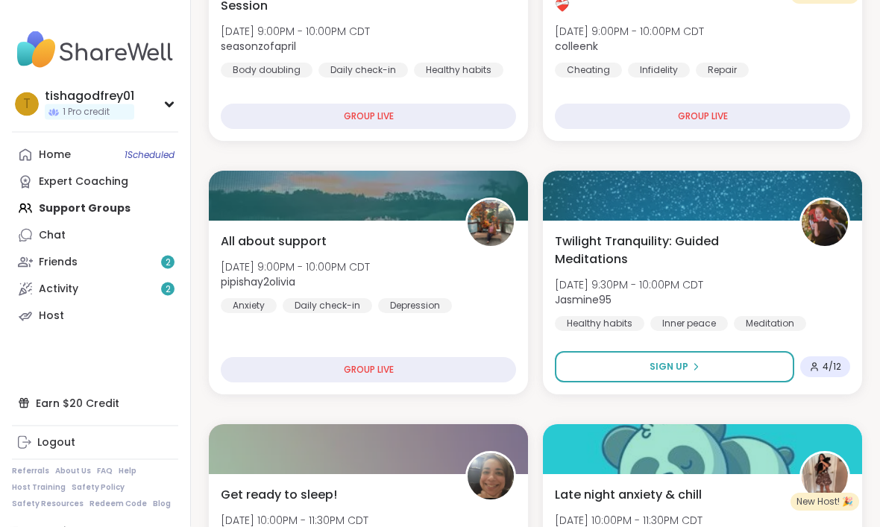
scroll to position [605, 0]
click at [661, 374] on button "Sign Up" at bounding box center [674, 366] width 239 height 31
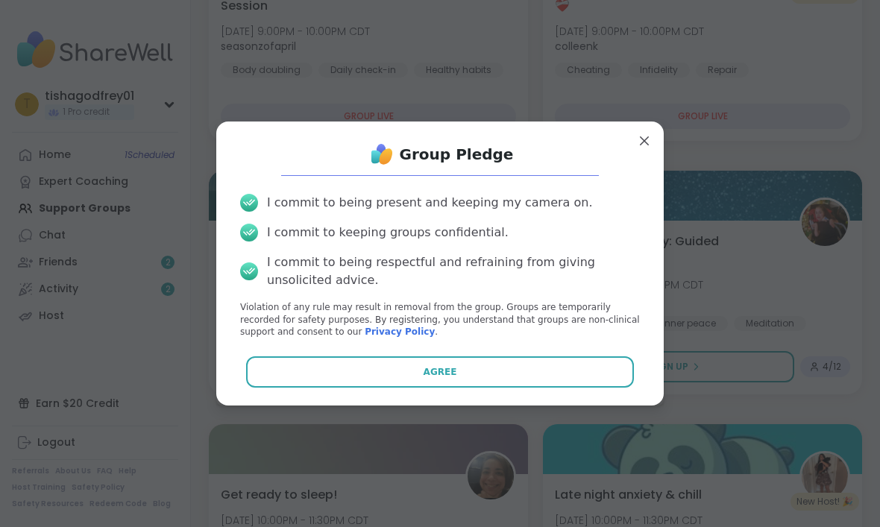
click at [482, 388] on button "Agree" at bounding box center [440, 371] width 388 height 31
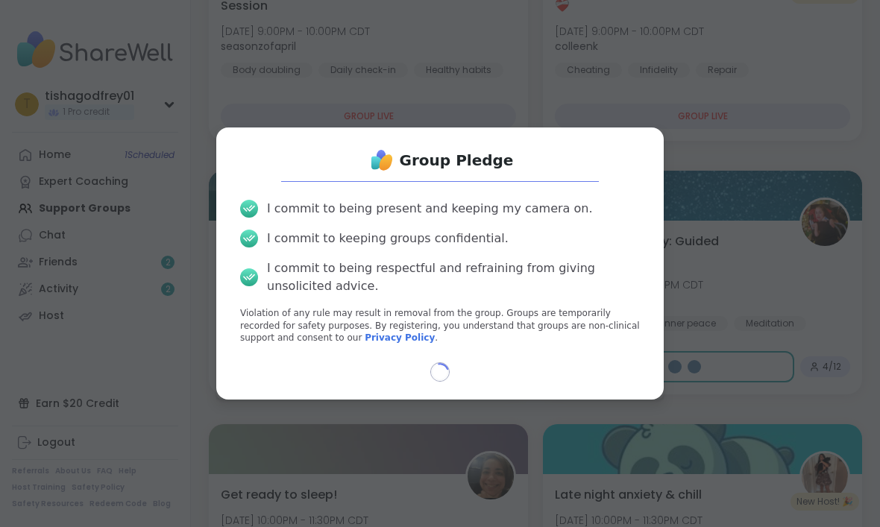
select select "**"
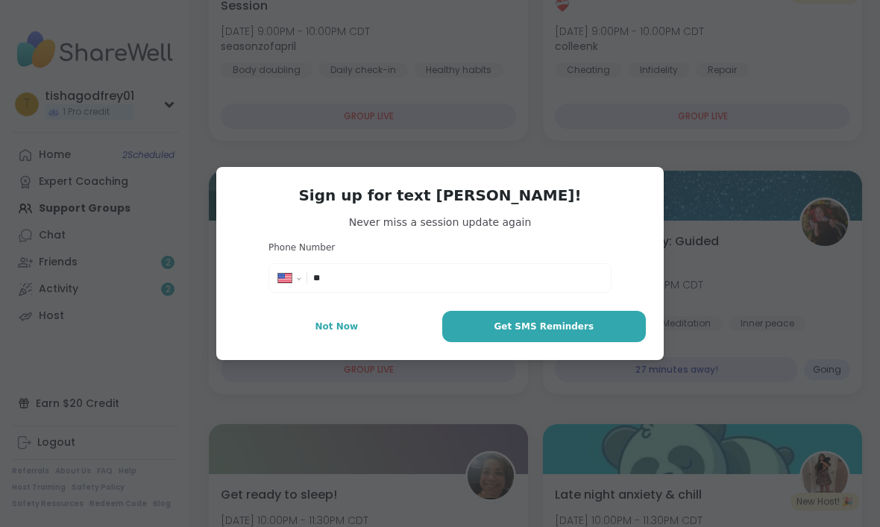
click at [347, 342] on button "Not Now" at bounding box center [336, 326] width 205 height 31
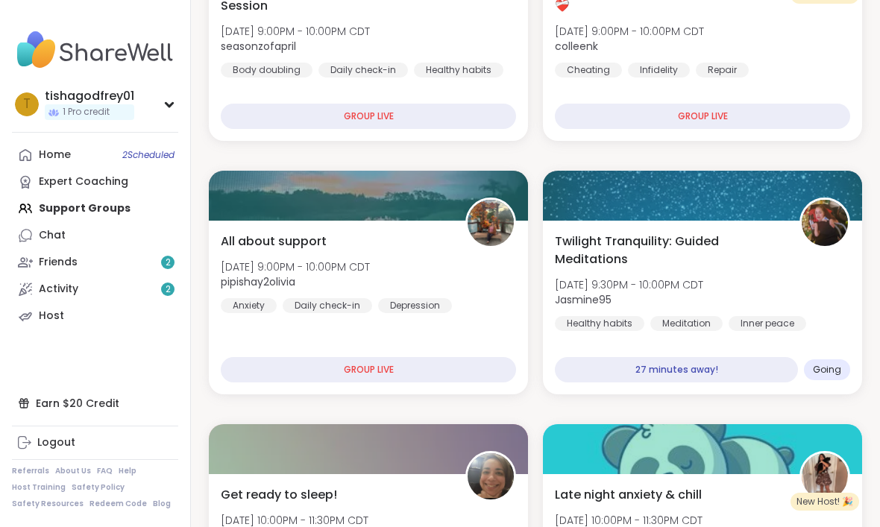
type textarea "*"
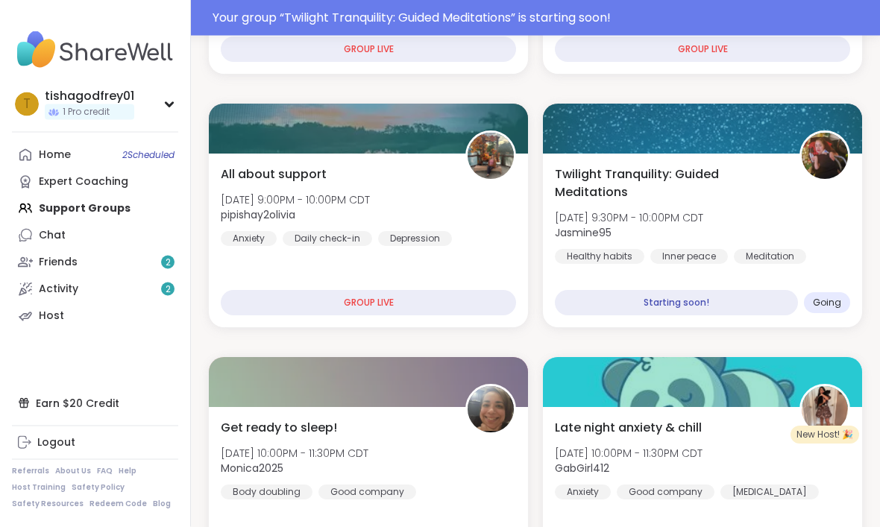
scroll to position [708, 0]
click at [715, 305] on div "Starting soon!" at bounding box center [676, 302] width 243 height 25
click at [836, 312] on div "Going" at bounding box center [827, 302] width 46 height 21
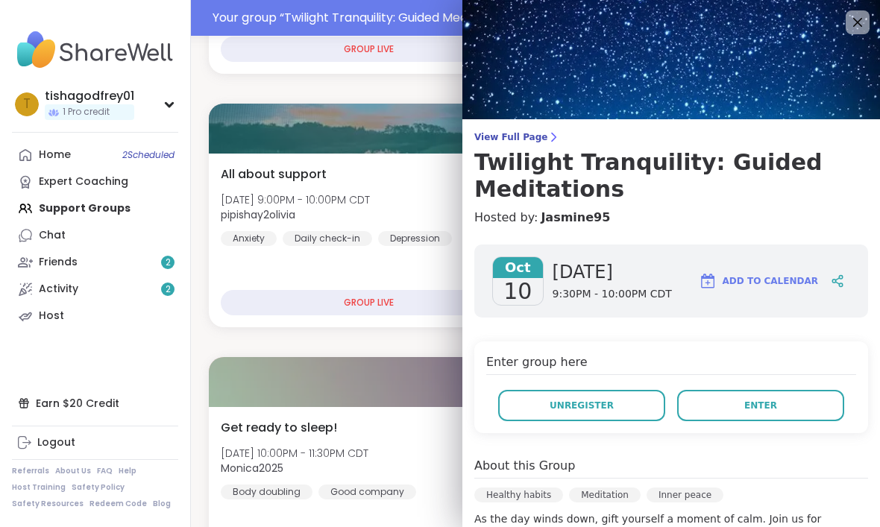
click at [735, 405] on button "Enter" at bounding box center [760, 405] width 167 height 31
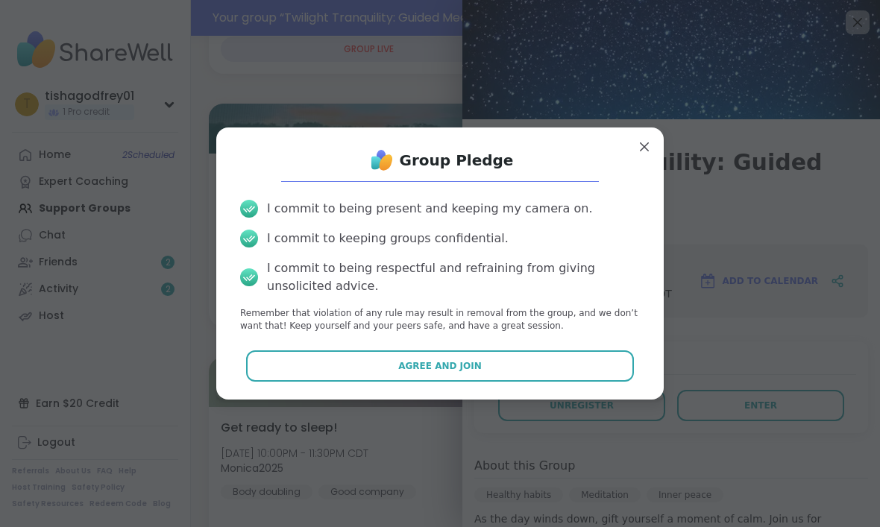
click at [486, 382] on button "Agree and Join" at bounding box center [440, 365] width 388 height 31
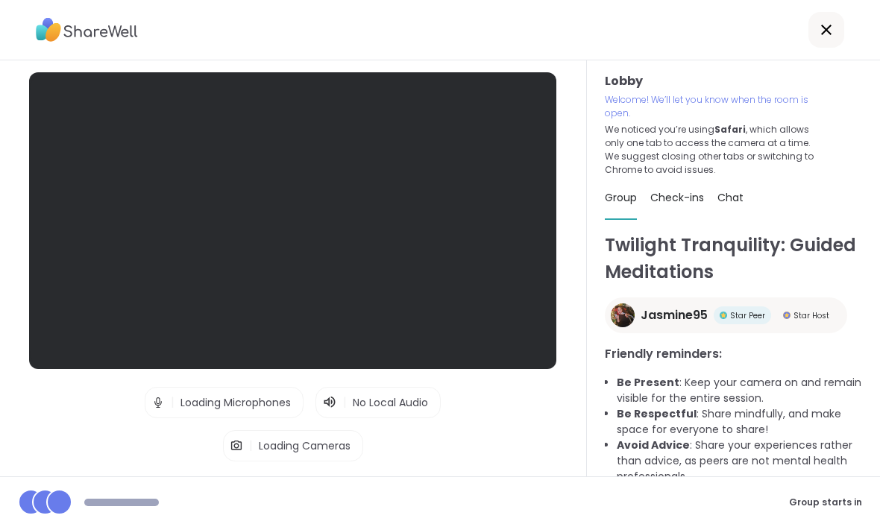
scroll to position [50, 0]
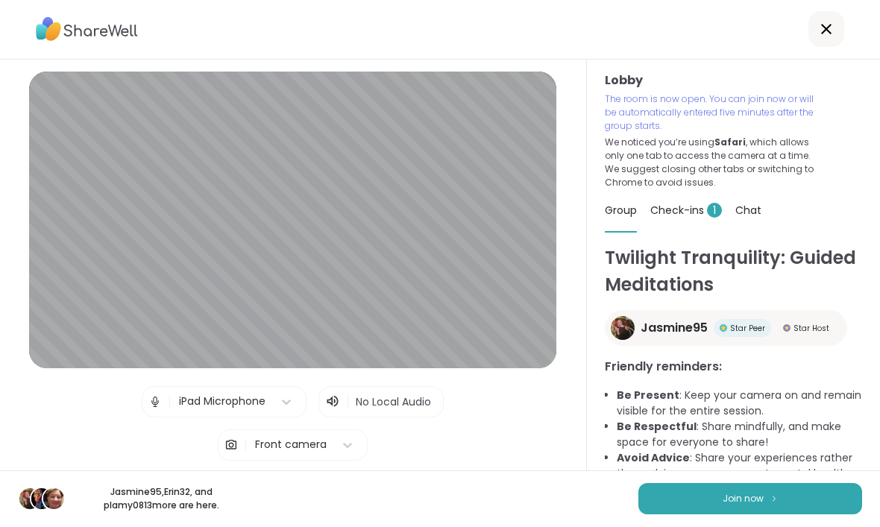
click at [768, 489] on button "Join now" at bounding box center [750, 499] width 224 height 31
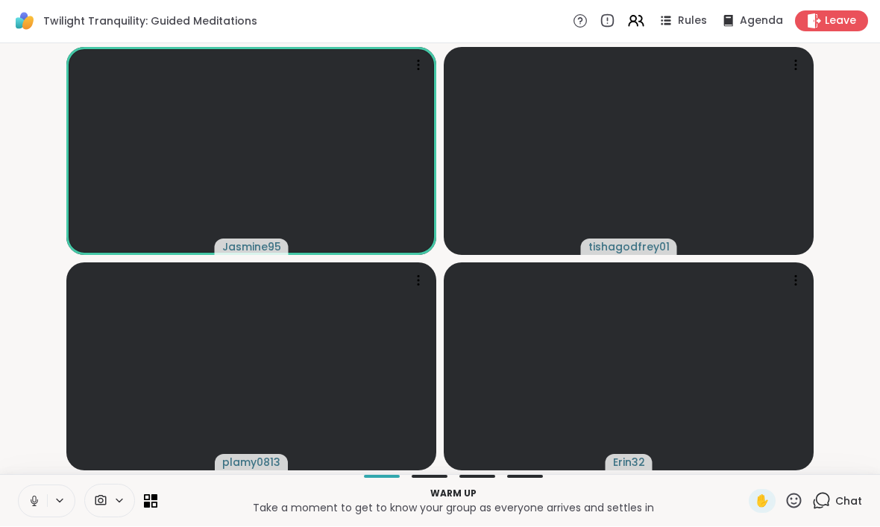
click at [34, 502] on icon at bounding box center [34, 499] width 4 height 7
click at [22, 502] on button at bounding box center [33, 501] width 28 height 31
click at [26, 504] on button at bounding box center [33, 501] width 28 height 31
